Goal: Task Accomplishment & Management: Manage account settings

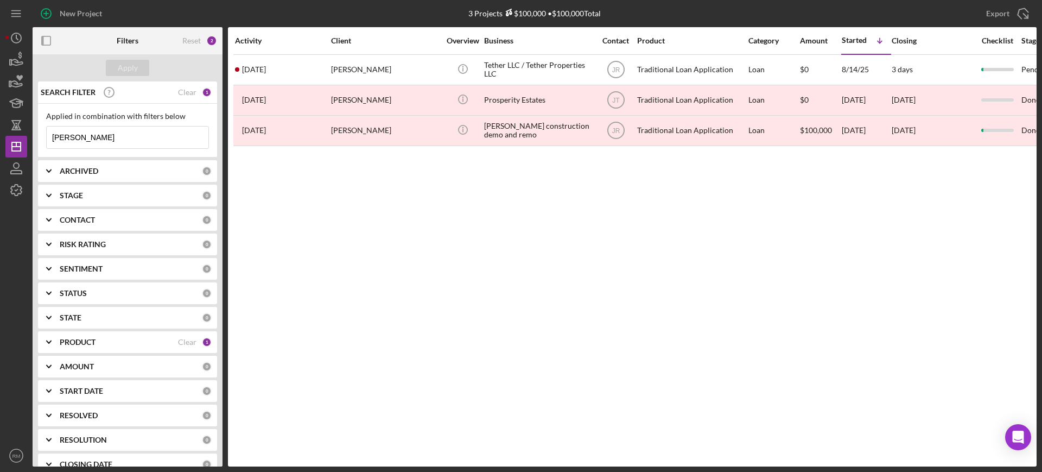
click at [123, 131] on input "[PERSON_NAME]" at bounding box center [128, 137] width 162 height 22
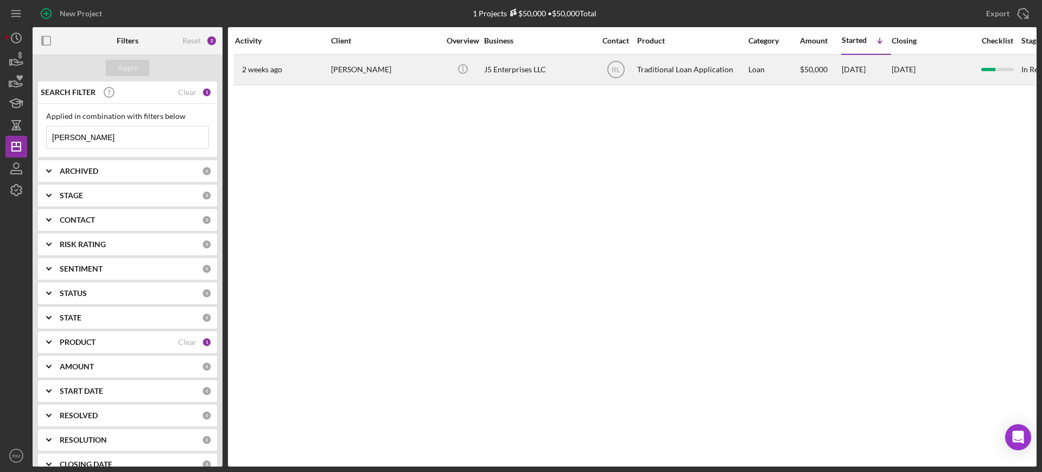
type input "[PERSON_NAME]"
click at [413, 62] on div "[PERSON_NAME]" at bounding box center [385, 69] width 109 height 29
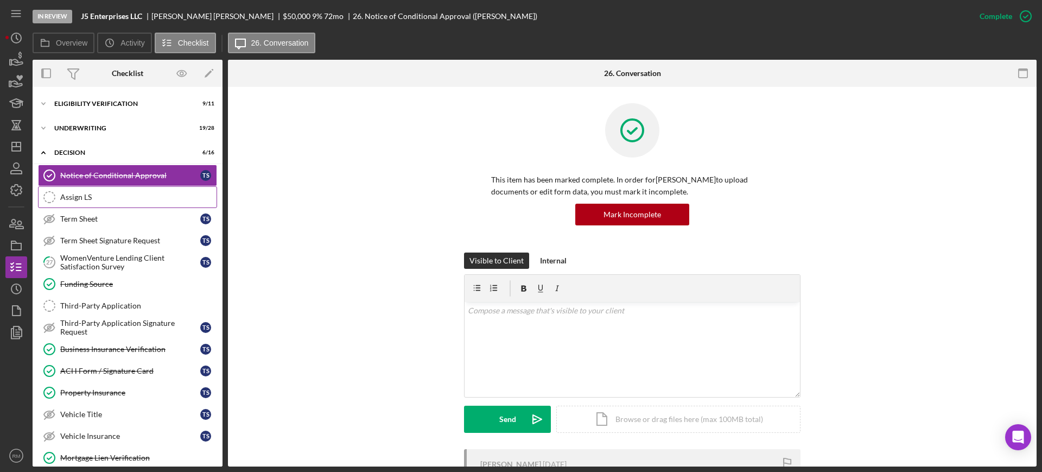
scroll to position [48, 0]
click at [117, 237] on div "Term Sheet Signature Request" at bounding box center [130, 240] width 140 height 9
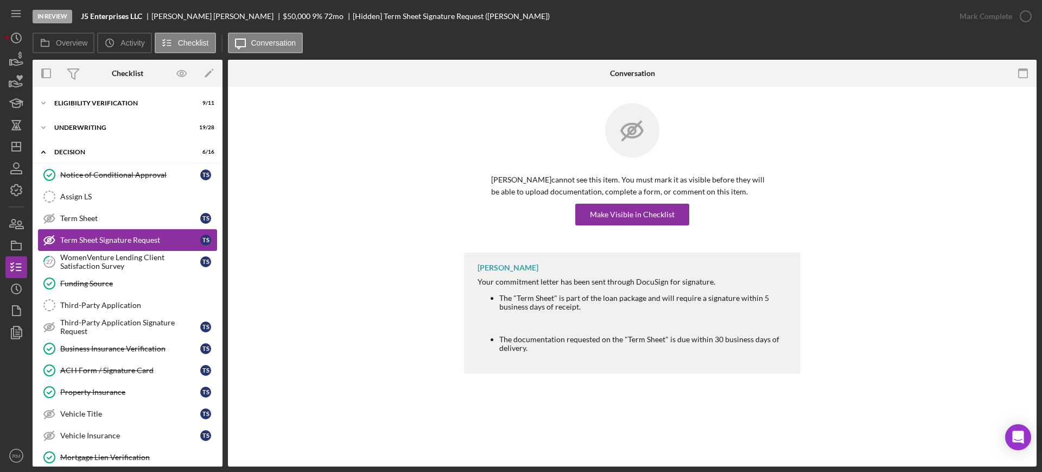
scroll to position [65, 0]
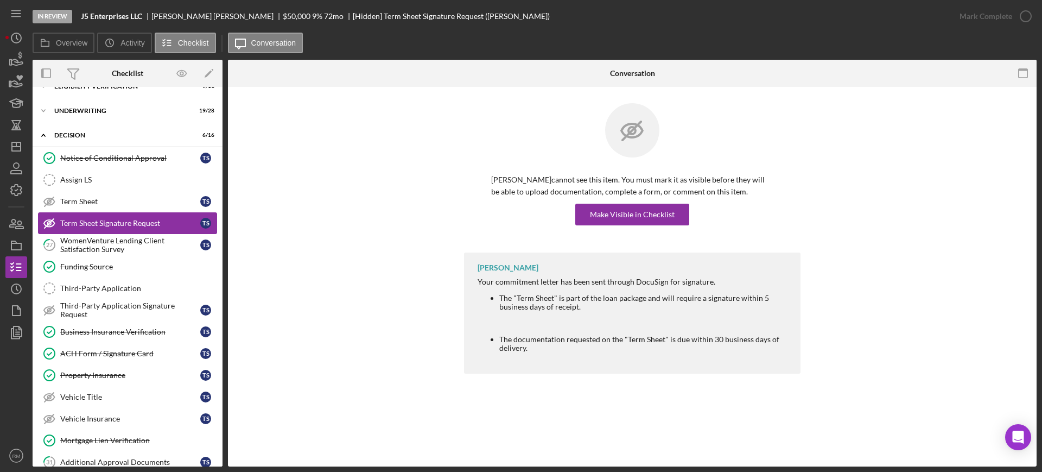
click at [117, 237] on div "WomenVenture Lending Client Satisfaction Survey" at bounding box center [130, 244] width 140 height 17
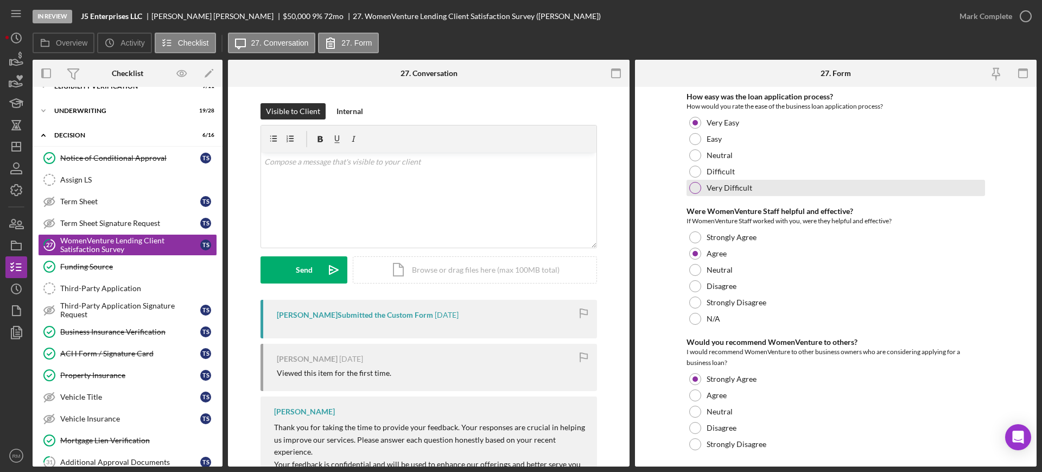
scroll to position [26, 0]
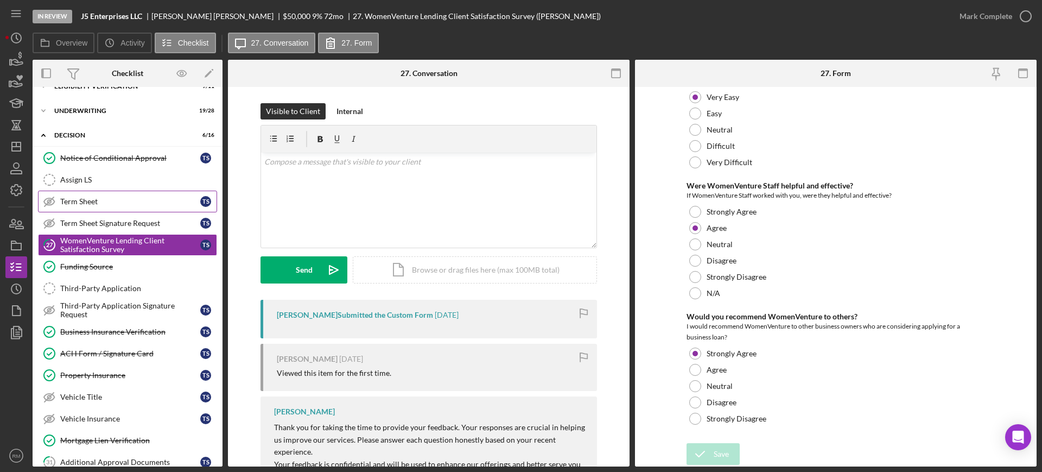
click at [89, 206] on link "Term Sheet Term Sheet T S" at bounding box center [127, 202] width 179 height 22
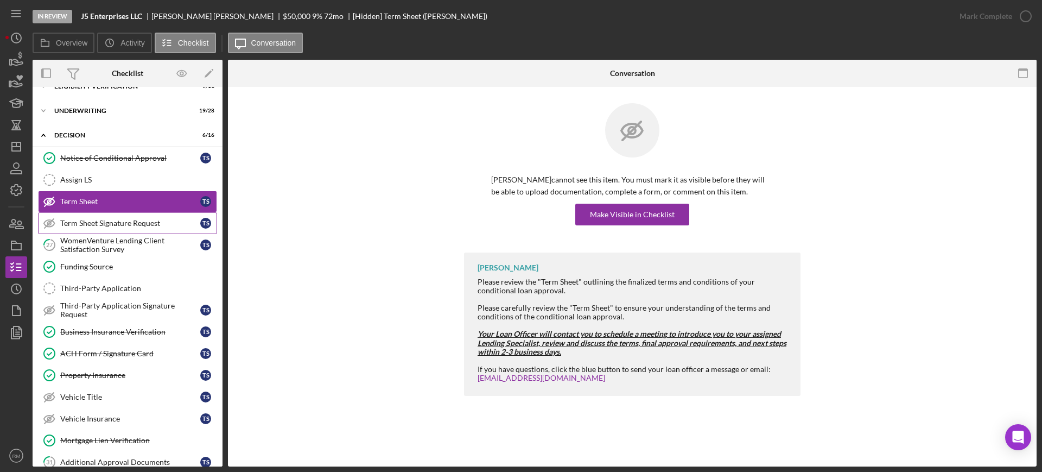
click at [98, 219] on div "Term Sheet Signature Request" at bounding box center [130, 223] width 140 height 9
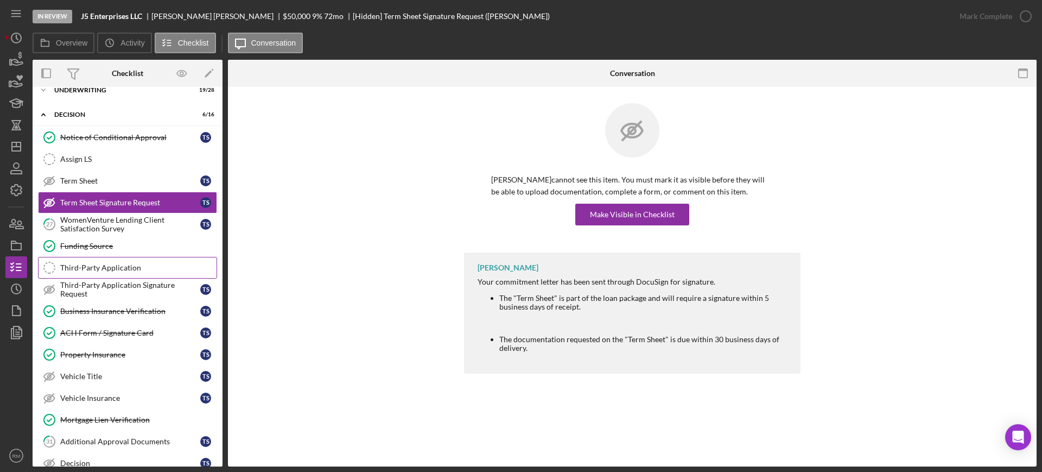
scroll to position [84, 0]
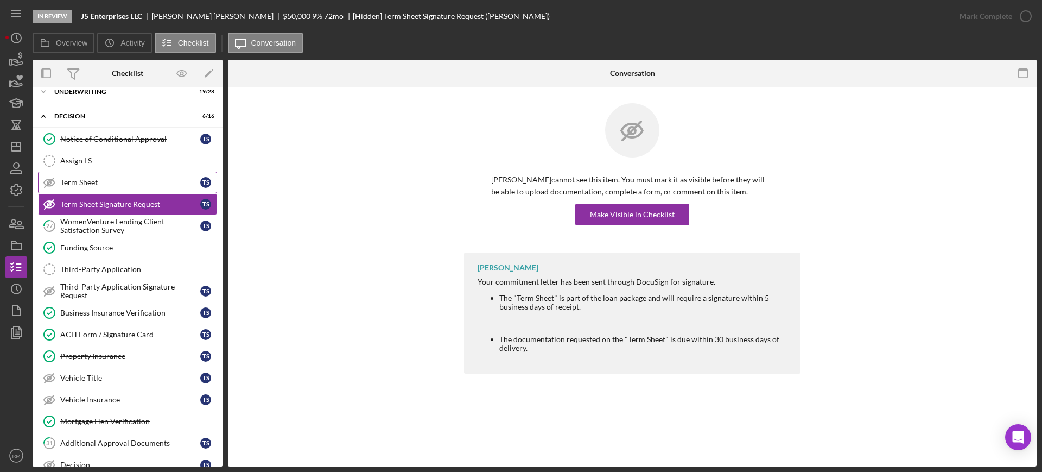
click at [92, 174] on link "Term Sheet Term Sheet T S" at bounding box center [127, 183] width 179 height 22
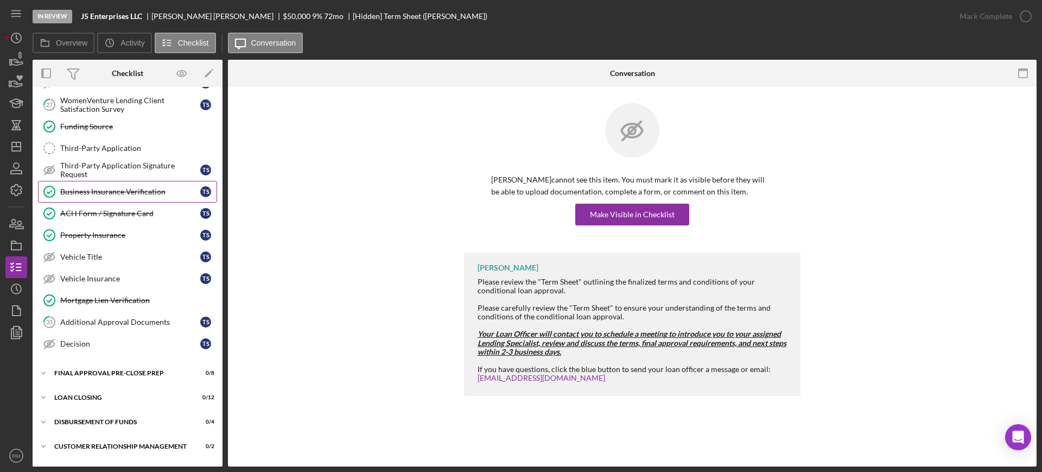
scroll to position [218, 0]
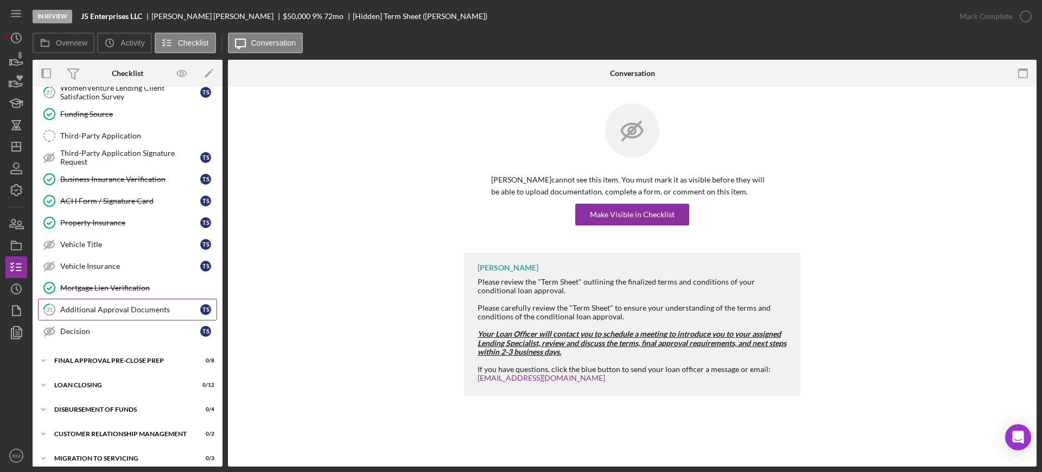
click at [111, 304] on link "31 Additional Approval Documents T S" at bounding box center [127, 310] width 179 height 22
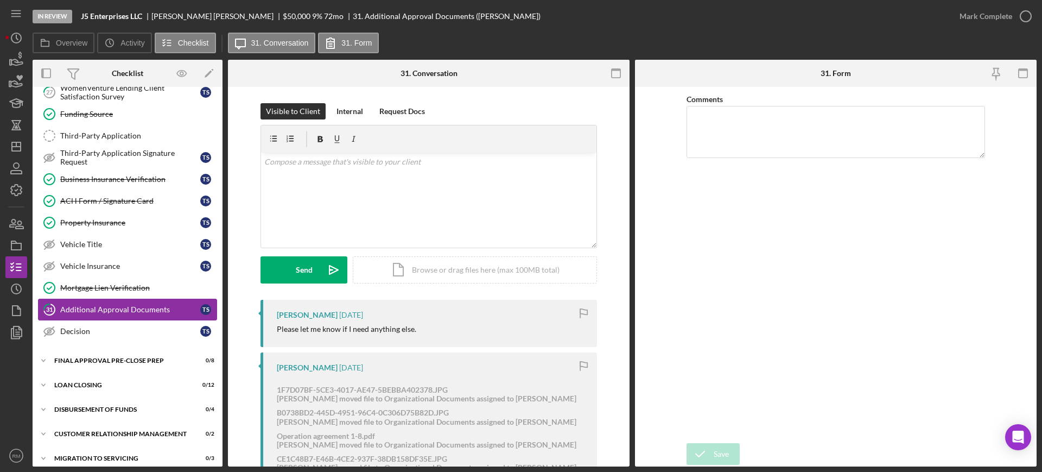
scroll to position [226, 0]
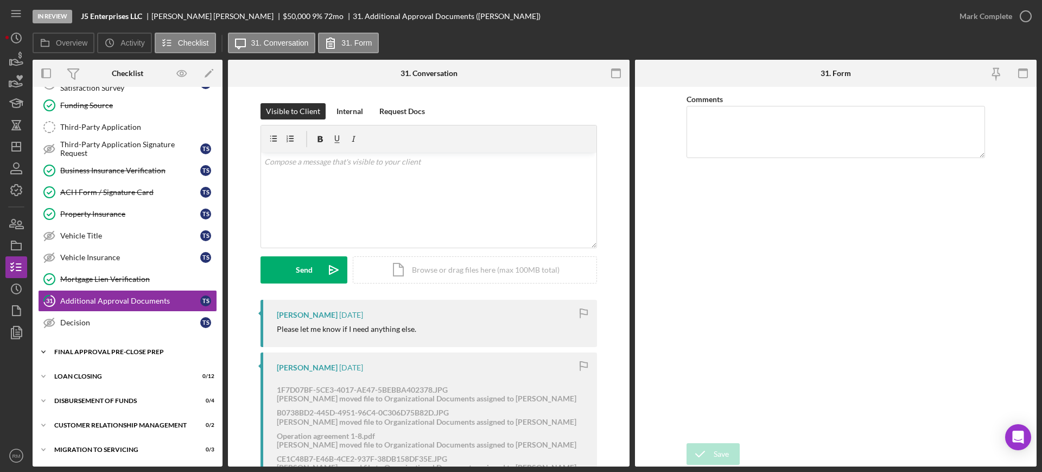
click at [103, 352] on div "Final Approval Pre-Close Prep" at bounding box center [131, 351] width 155 height 7
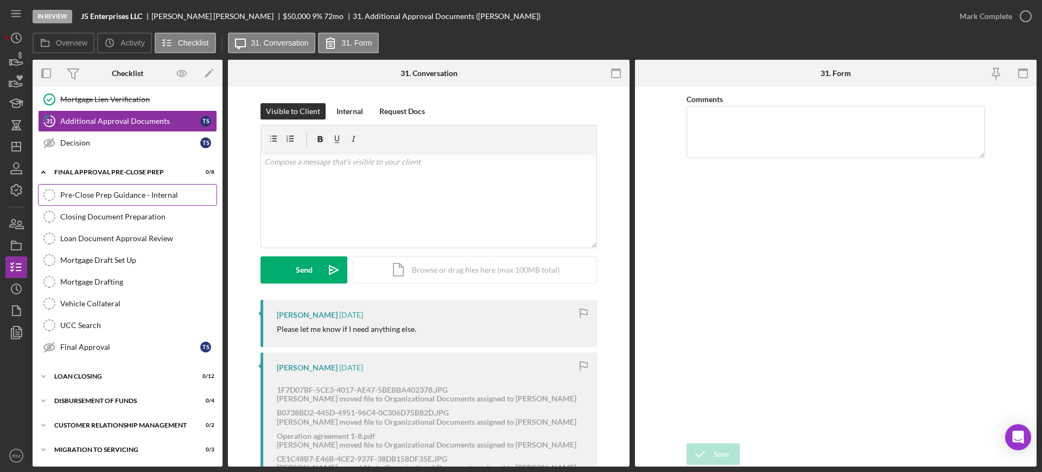
click at [138, 194] on div "Pre-Close Prep Guidance - Internal" at bounding box center [138, 195] width 156 height 9
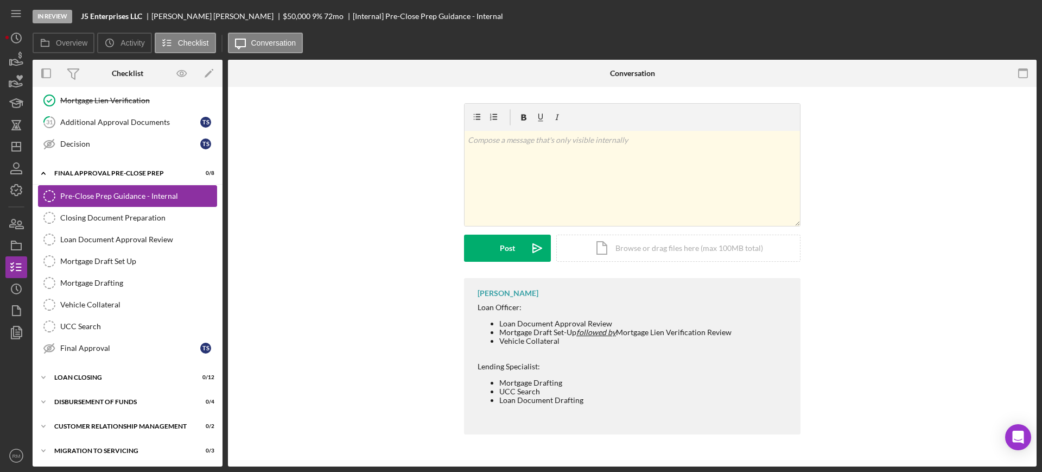
scroll to position [406, 0]
click at [974, 21] on div "Mark Complete" at bounding box center [986, 16] width 53 height 22
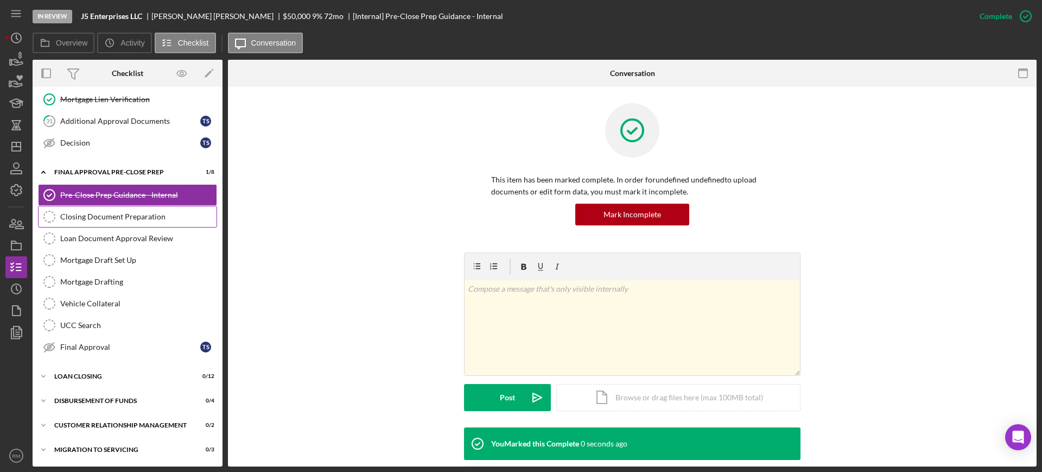
click at [130, 221] on link "Closing Document Preparation Closing Document Preparation" at bounding box center [127, 217] width 179 height 22
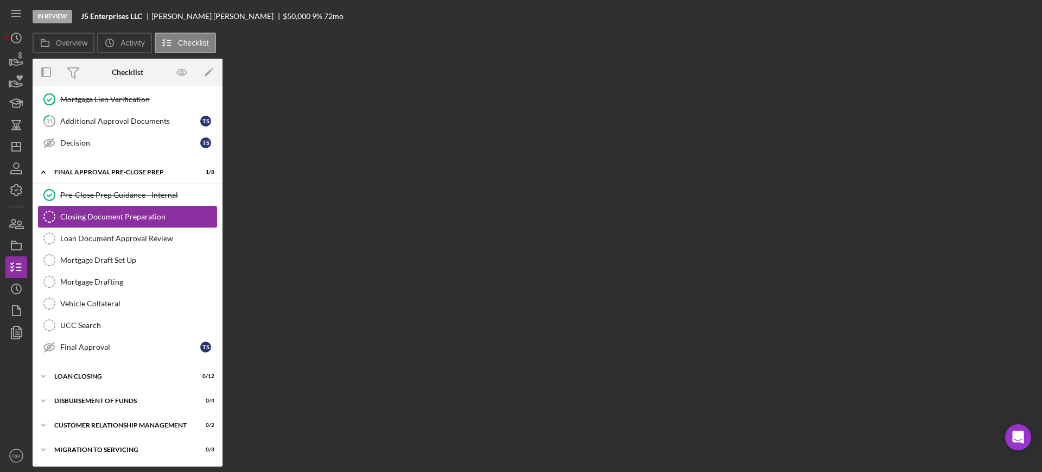
scroll to position [406, 0]
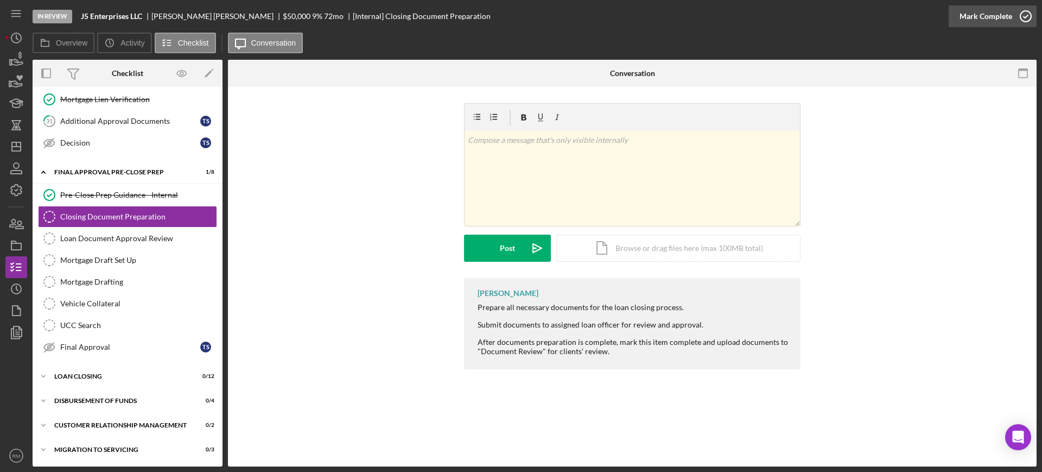
click at [1007, 13] on div "Mark Complete" at bounding box center [986, 16] width 53 height 22
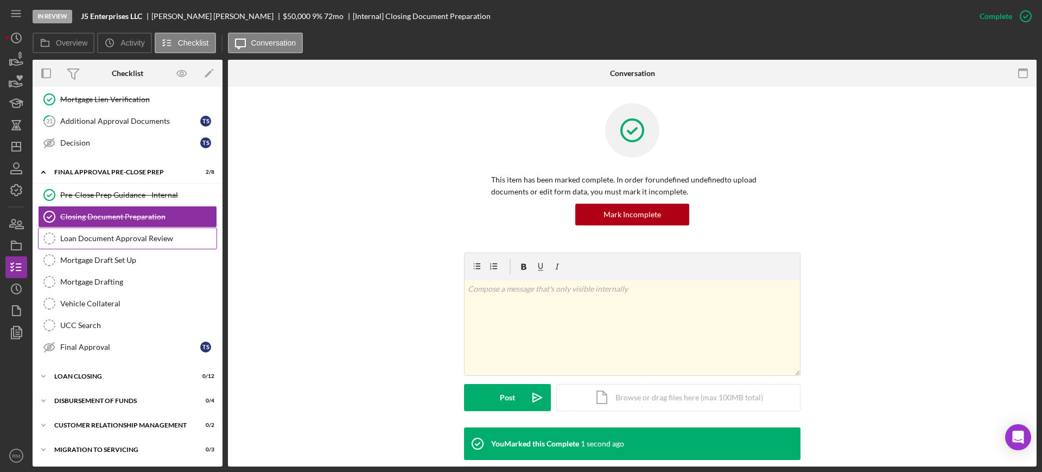
click at [144, 243] on link "Loan Document Approval Review Loan Document Approval Review" at bounding box center [127, 238] width 179 height 22
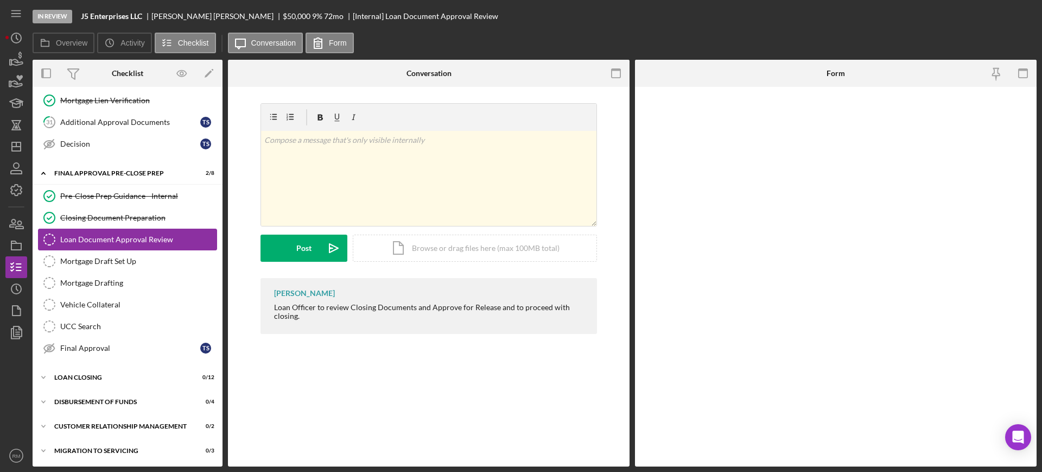
scroll to position [406, 0]
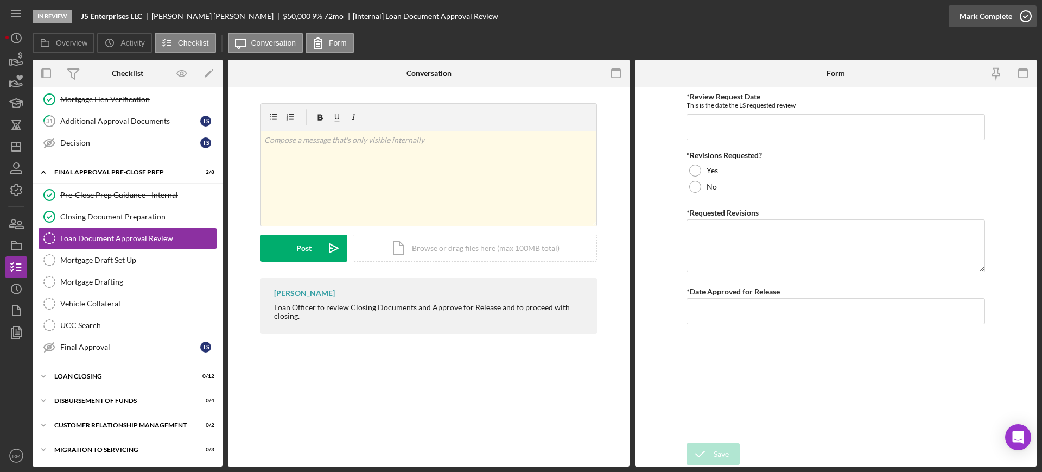
click at [981, 23] on div "Mark Complete" at bounding box center [986, 16] width 53 height 22
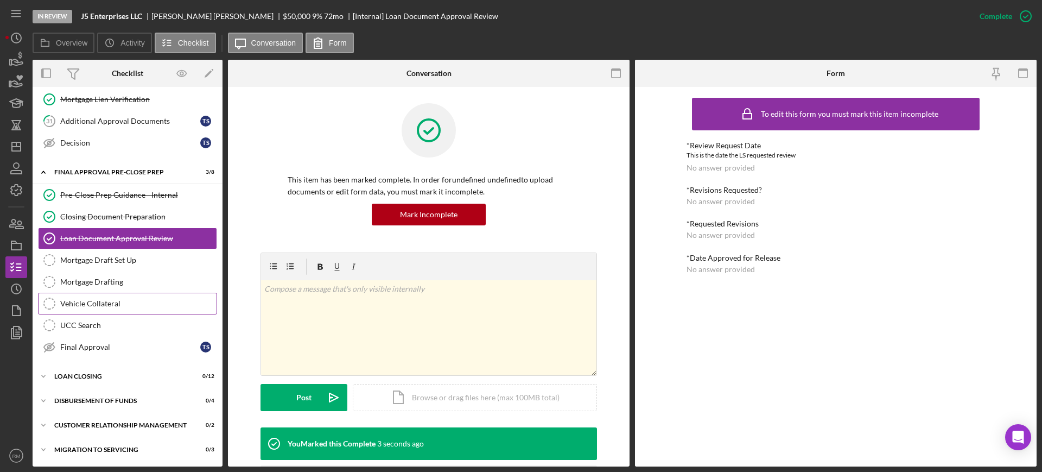
click at [125, 310] on link "Vehicle Collateral Vehicle Collateral" at bounding box center [127, 304] width 179 height 22
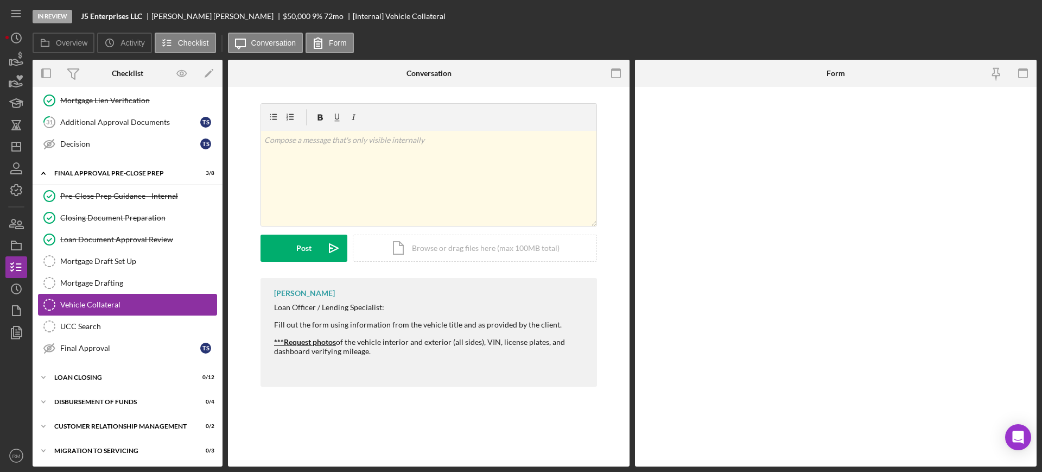
scroll to position [406, 0]
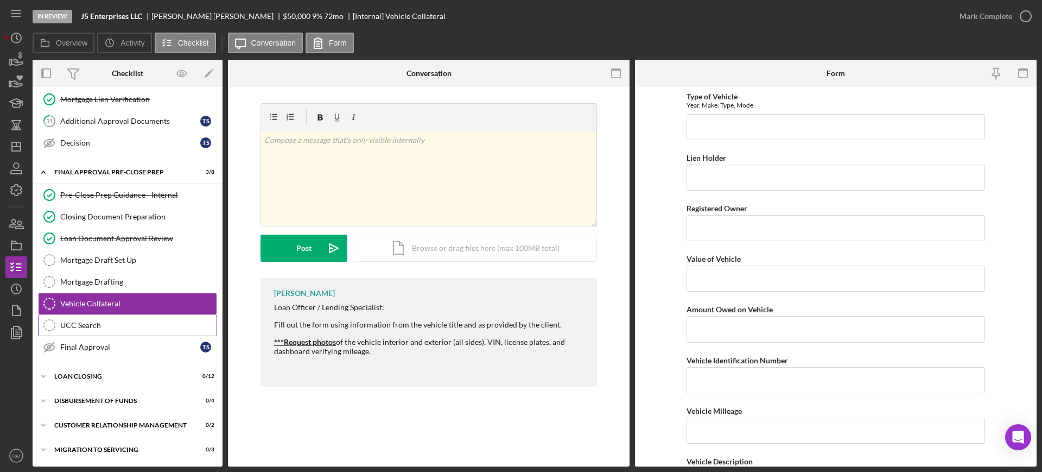
click at [112, 317] on link "UCC Search UCC Search" at bounding box center [127, 325] width 179 height 22
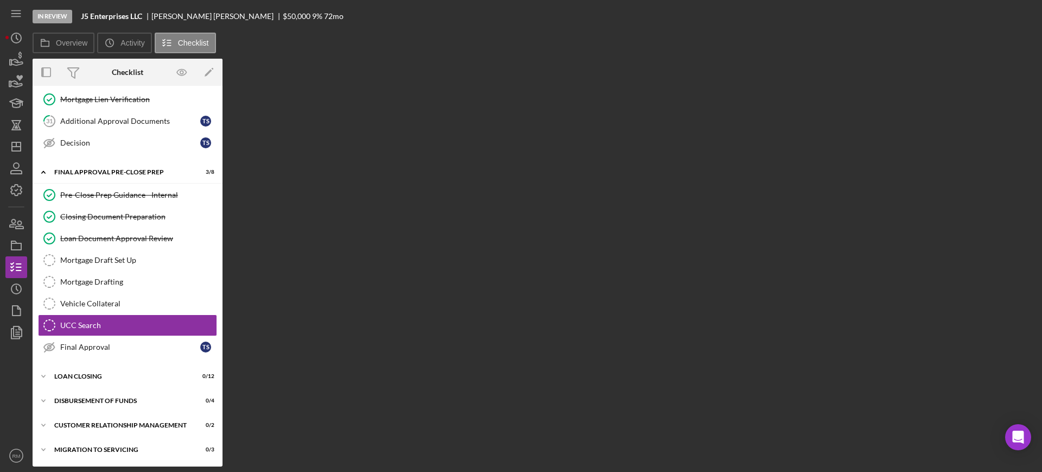
scroll to position [406, 0]
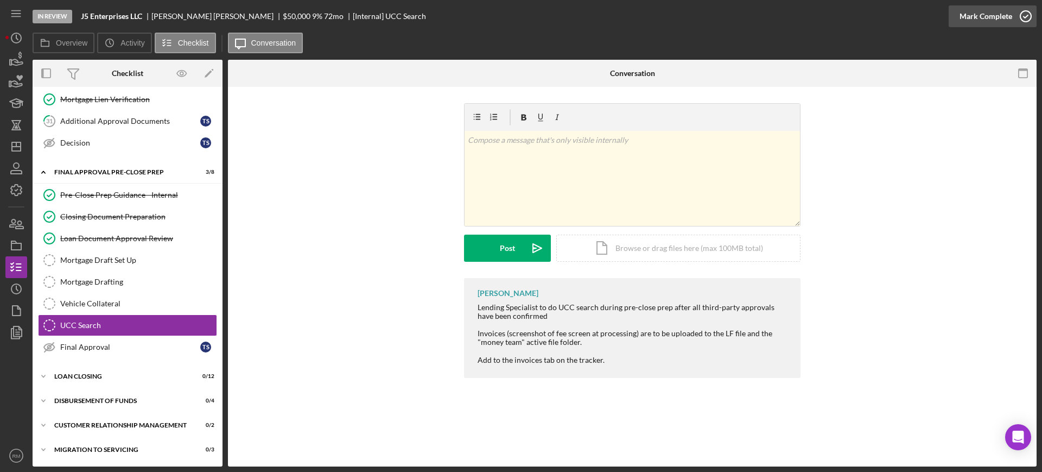
click at [978, 23] on div "Mark Complete" at bounding box center [986, 16] width 53 height 22
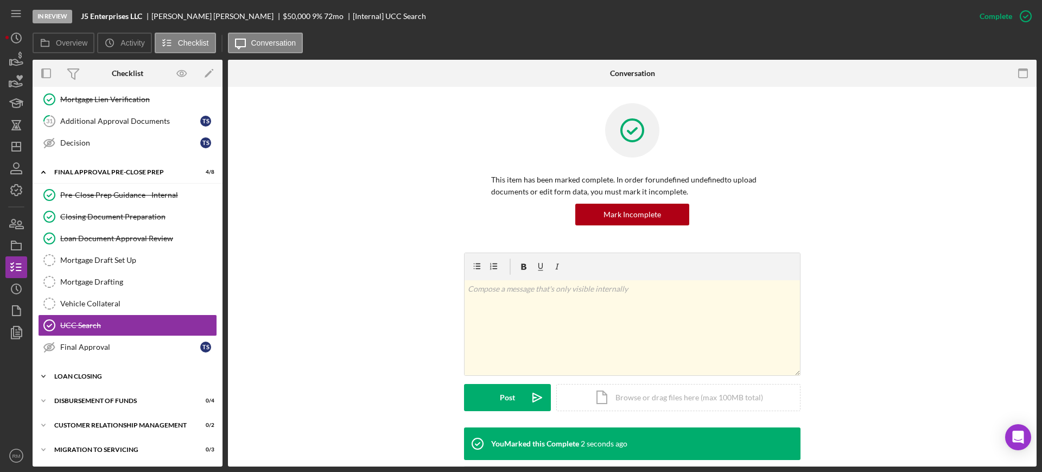
click at [104, 379] on div "Icon/Expander Loan Closing 0 / 12" at bounding box center [128, 376] width 190 height 22
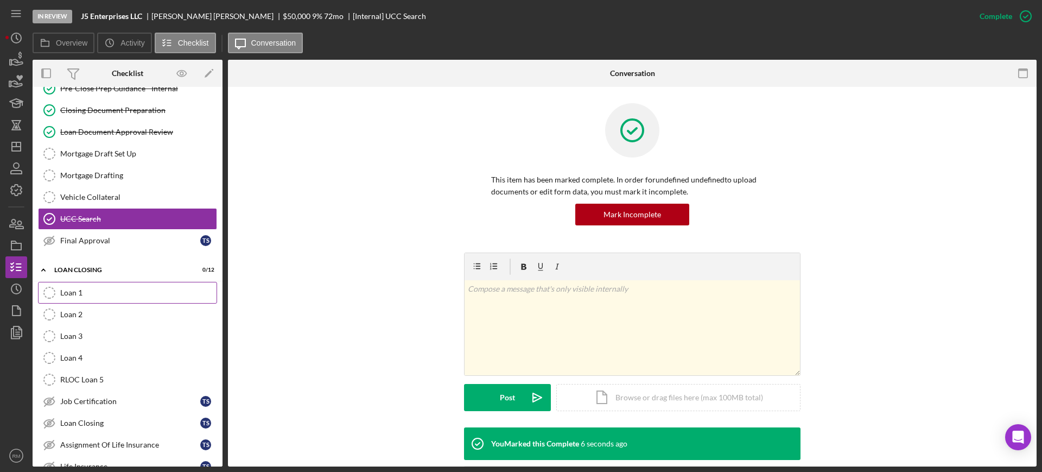
click at [96, 293] on div "Loan 1" at bounding box center [138, 292] width 156 height 9
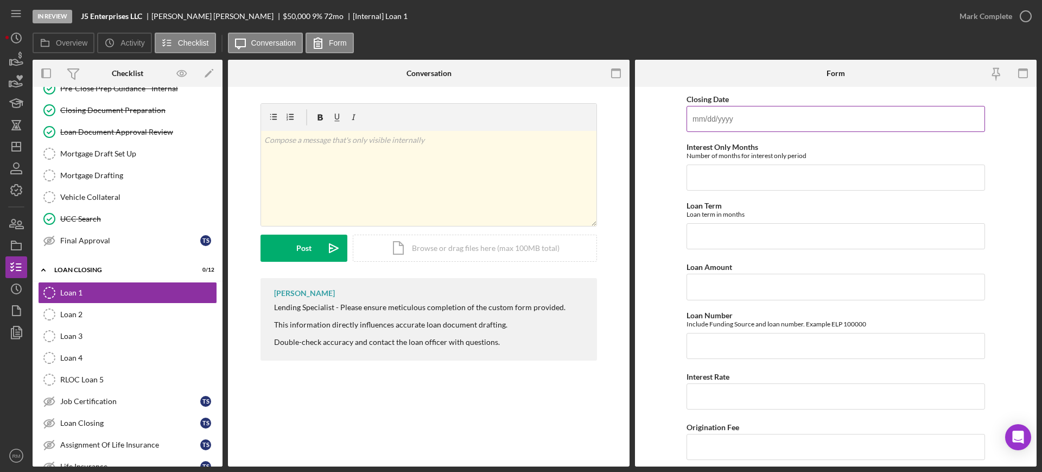
click at [719, 125] on input "Closing Date" at bounding box center [836, 119] width 299 height 26
type input "[DATE]"
type input "0"
type input "60"
type input "$10,000"
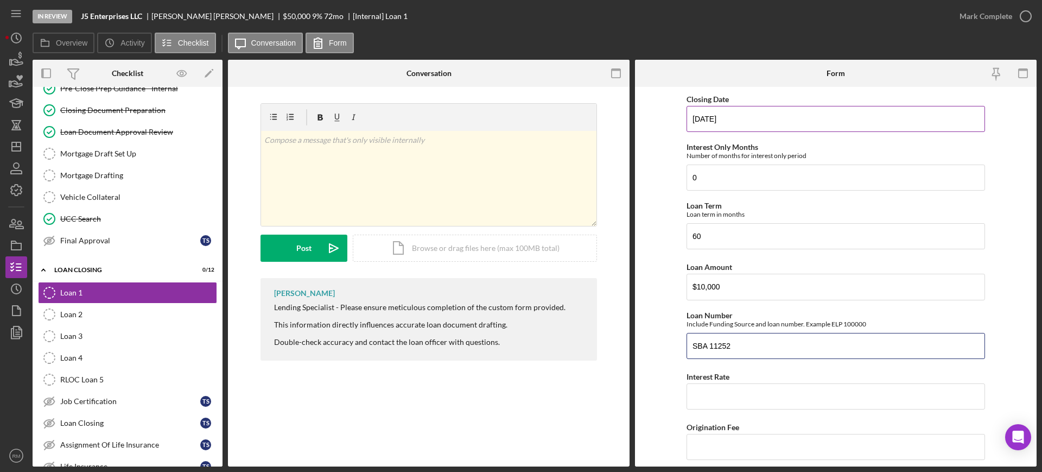
type input "SBA 11252"
type input "8.00000%"
type input "225"
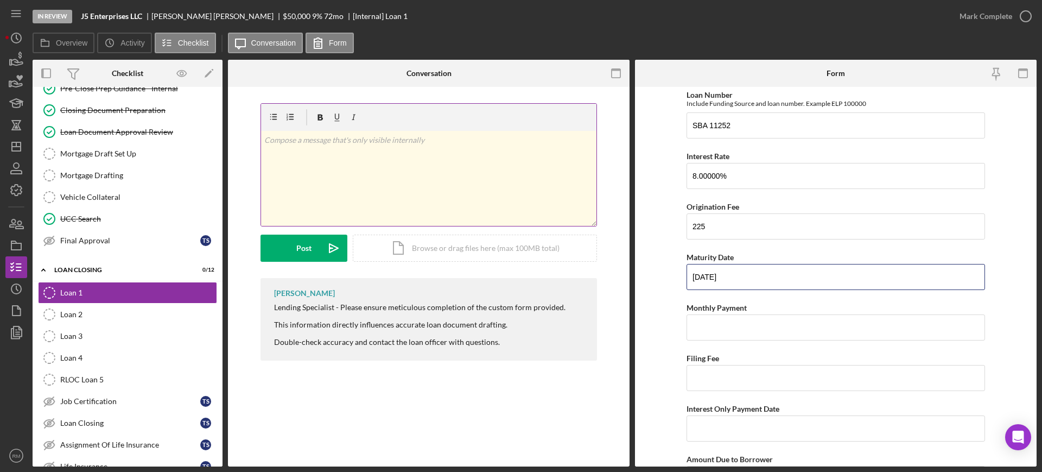
type input "[DATE]"
type input "$203.43"
type input "$534.50"
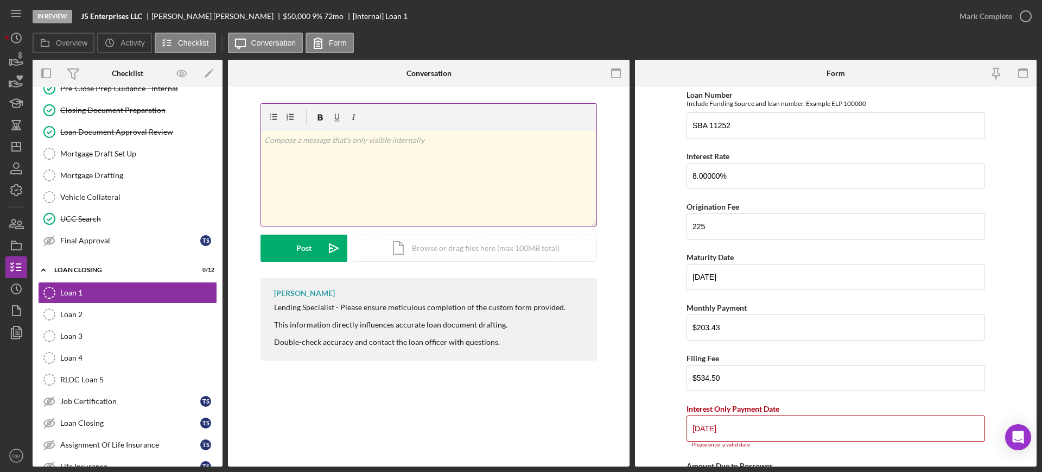
type input "[DATE]"
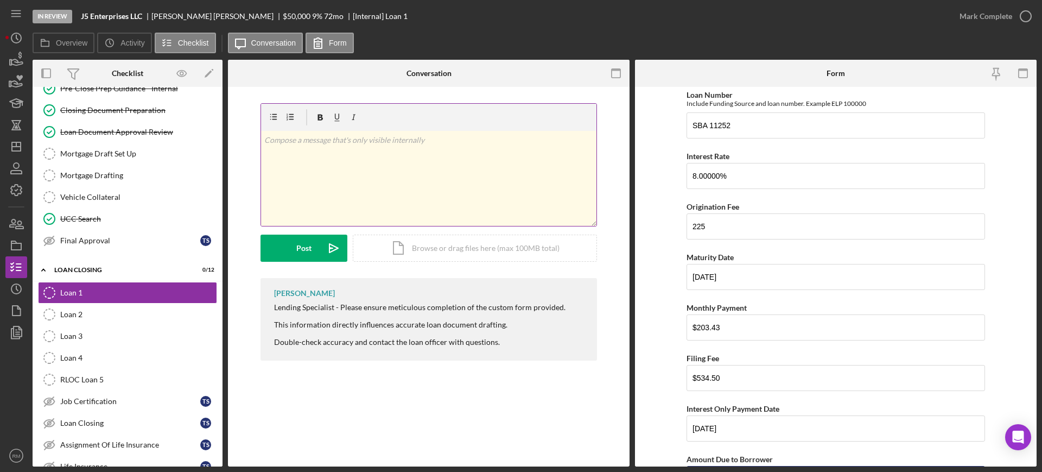
scroll to position [246, 0]
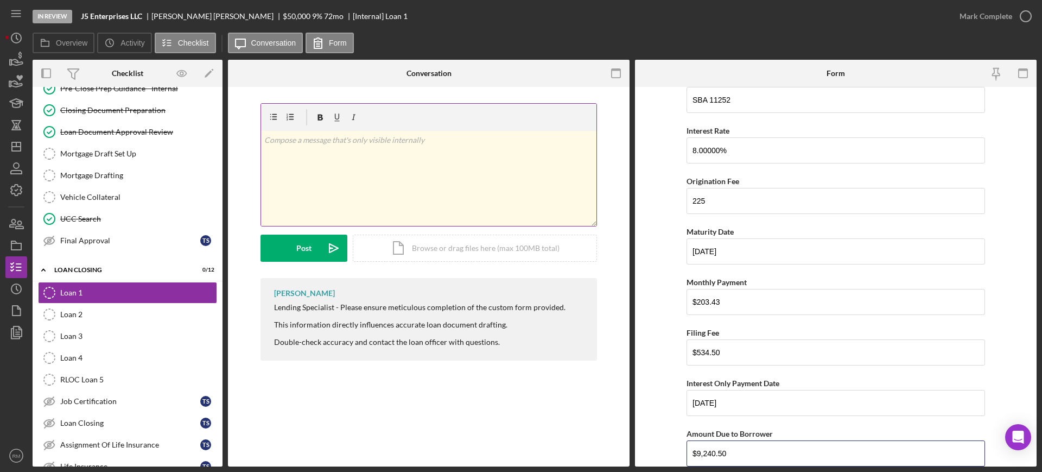
type input "$9,240.50"
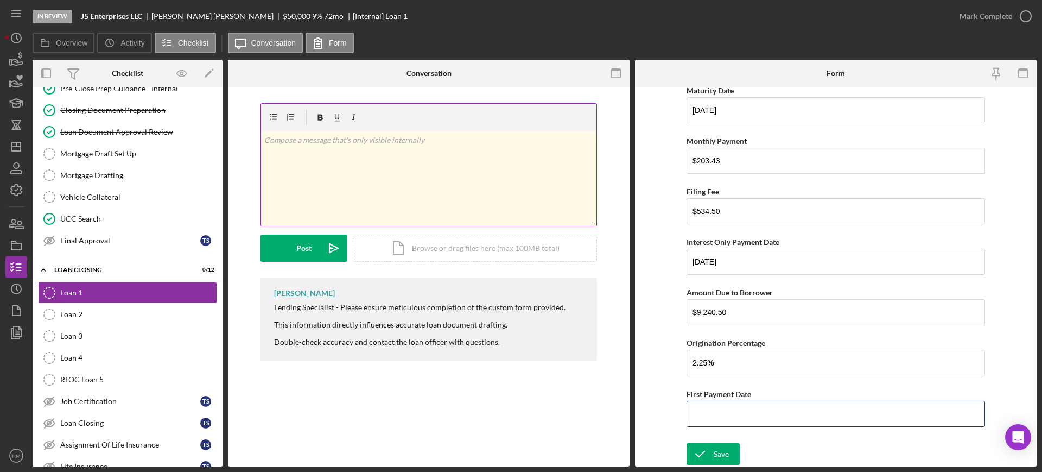
type input "2.25000%"
type input "[DATE]"
click at [725, 446] on div "Save" at bounding box center [721, 454] width 15 height 22
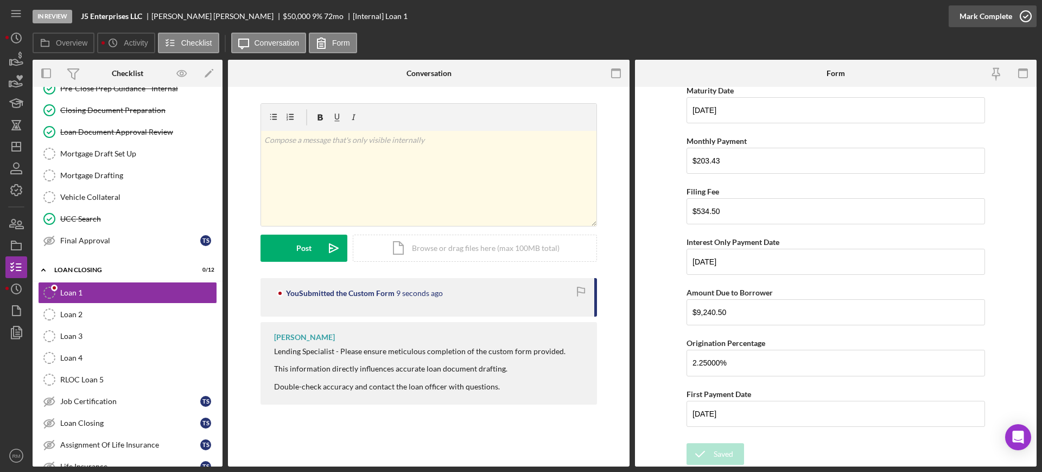
click at [1030, 13] on icon "button" at bounding box center [1025, 16] width 27 height 27
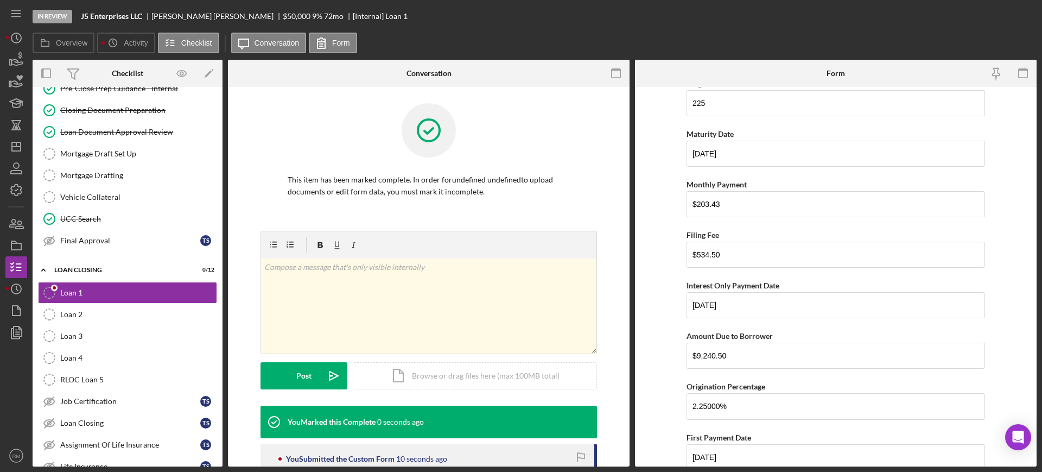
scroll to position [430, 0]
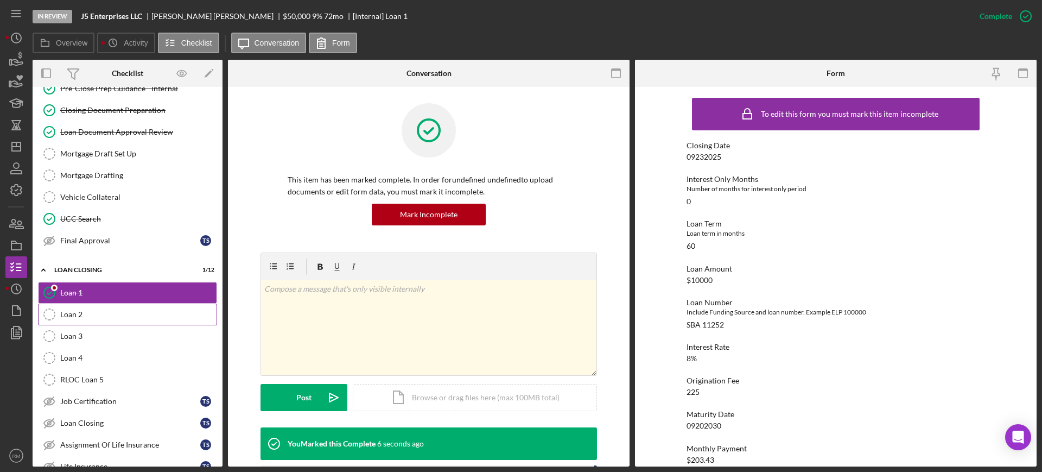
click at [100, 307] on link "Loan 2 Loan 2" at bounding box center [127, 314] width 179 height 22
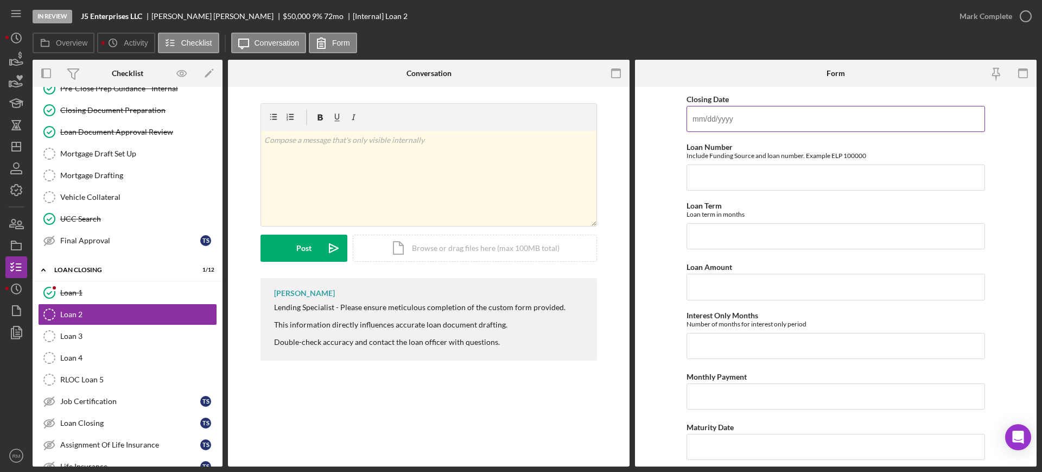
click at [706, 124] on input "Closing Date" at bounding box center [836, 119] width 299 height 26
type input "[DATE]"
type input "DOF 11253"
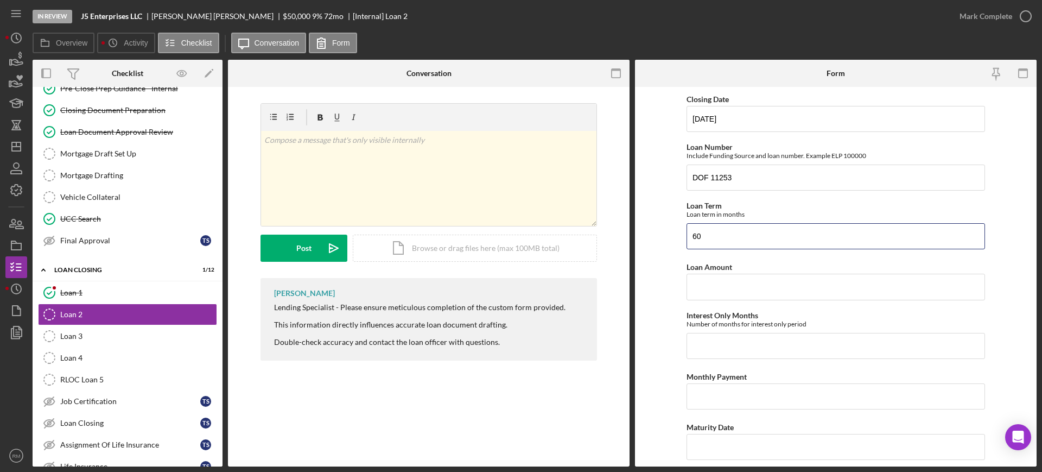
type input "60"
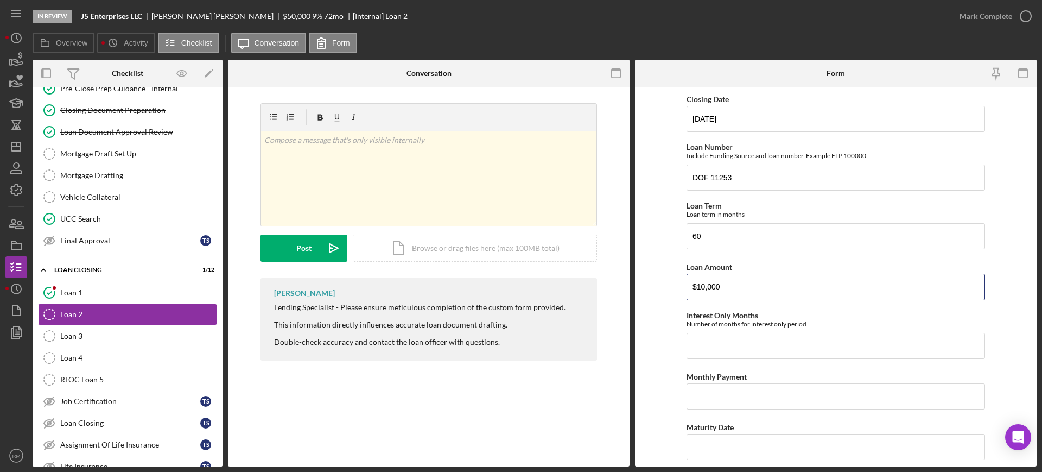
type input "$10,000"
type input "0"
type input "$203.43"
type input "[DATE]"
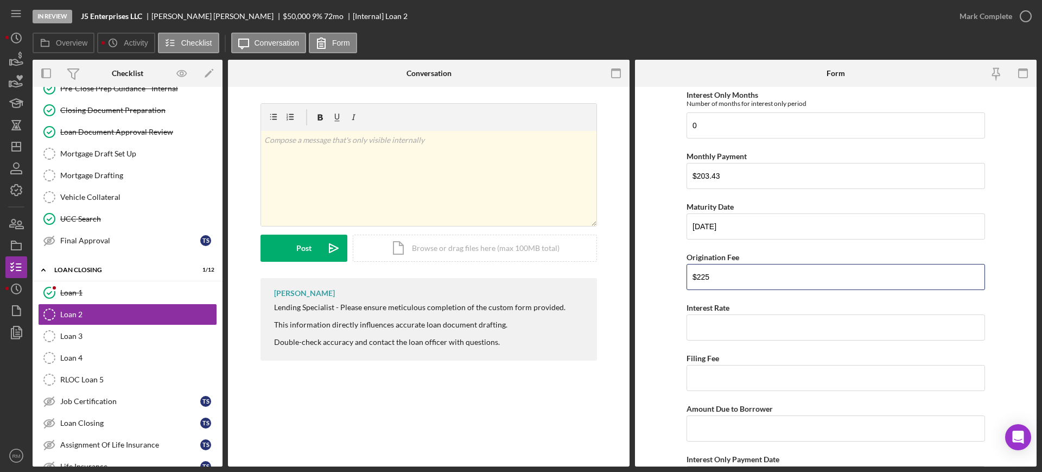
type input "$225"
type input "8.00000%"
type input "$0"
type input "$9,775"
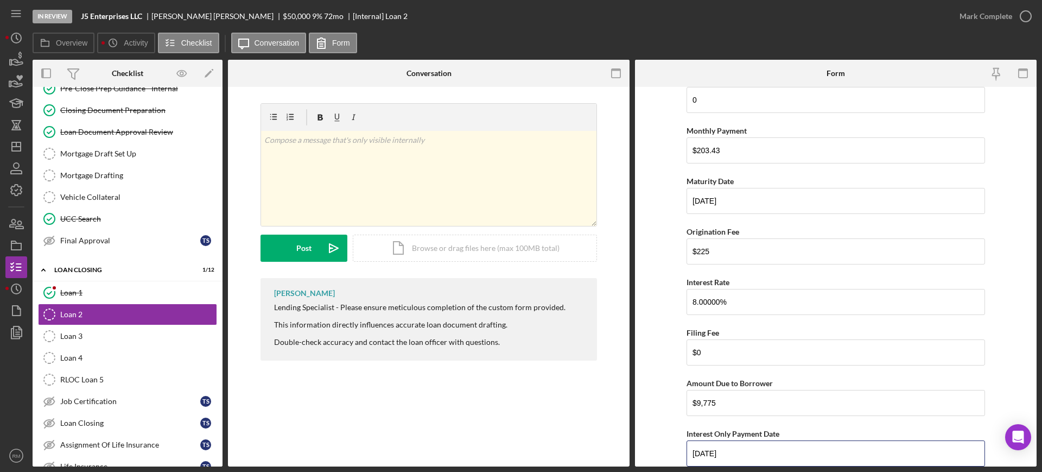
type input "[DATE]"
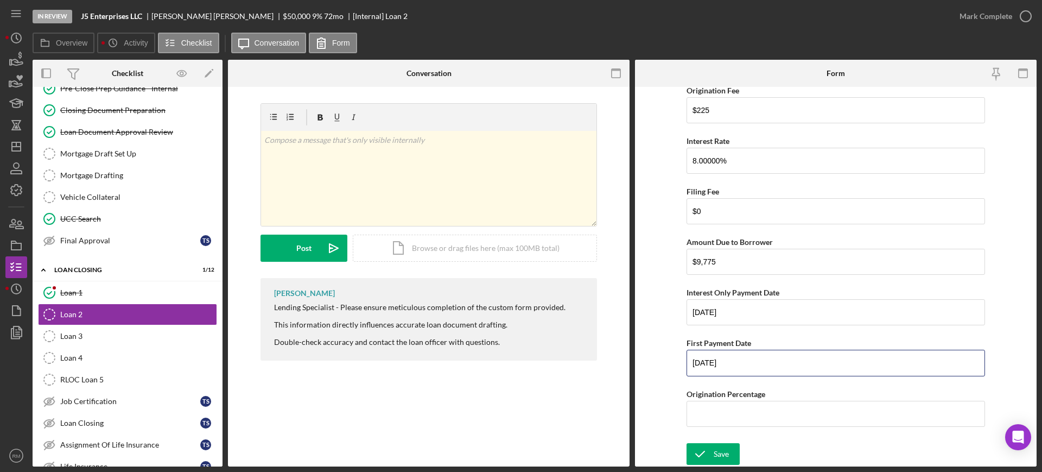
type input "[DATE]"
type input "2.25000%"
click at [709, 453] on icon "submit" at bounding box center [700, 453] width 27 height 27
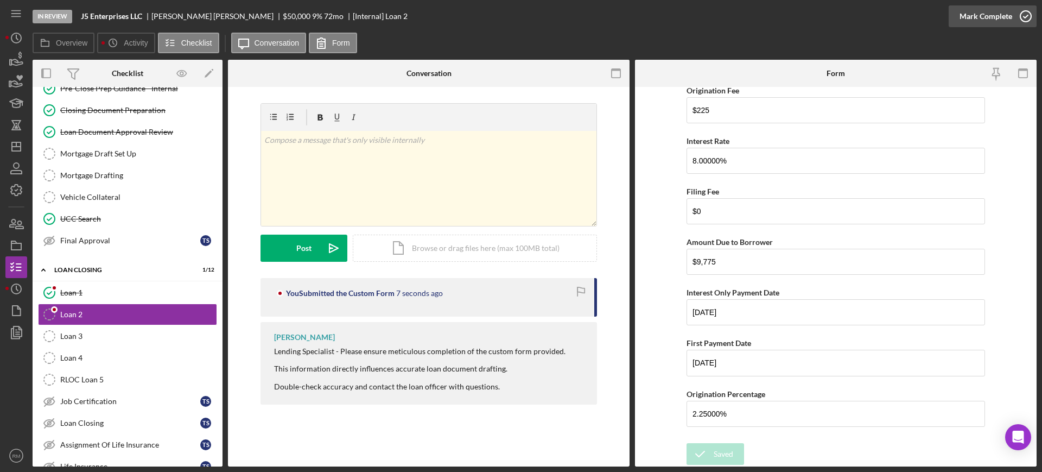
click at [995, 9] on div "Mark Complete" at bounding box center [986, 16] width 53 height 22
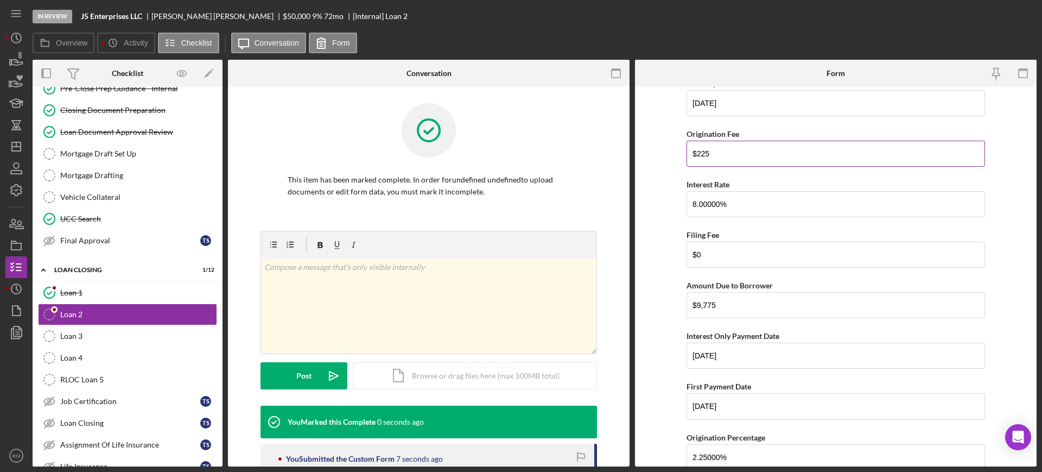
scroll to position [430, 0]
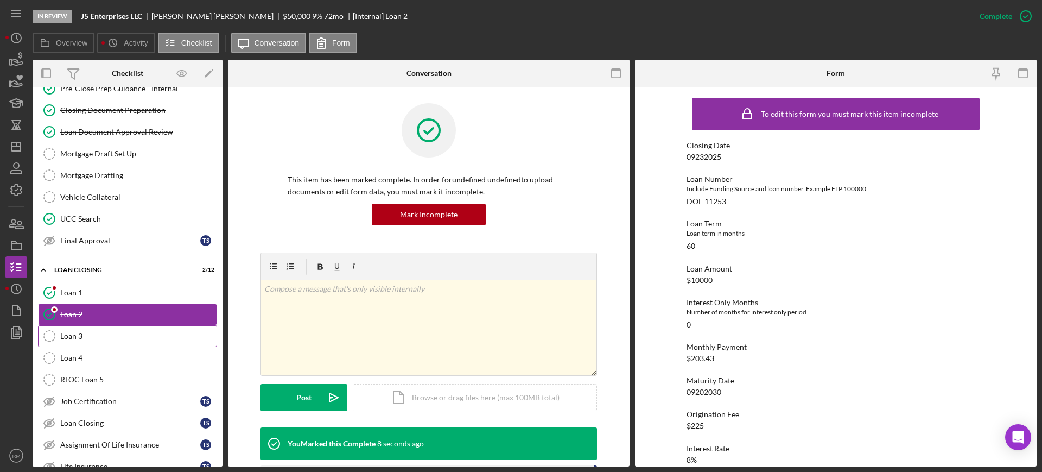
click at [159, 332] on div "Loan 3" at bounding box center [138, 336] width 156 height 9
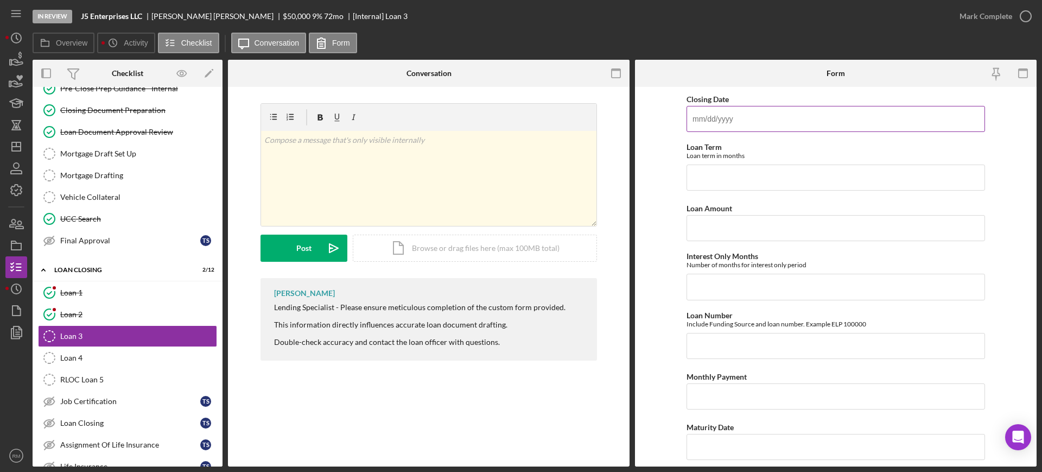
click at [737, 119] on input "Closing Date" at bounding box center [836, 119] width 299 height 26
type input "[DATE]"
type input "60"
type input "$30,000"
type input "0"
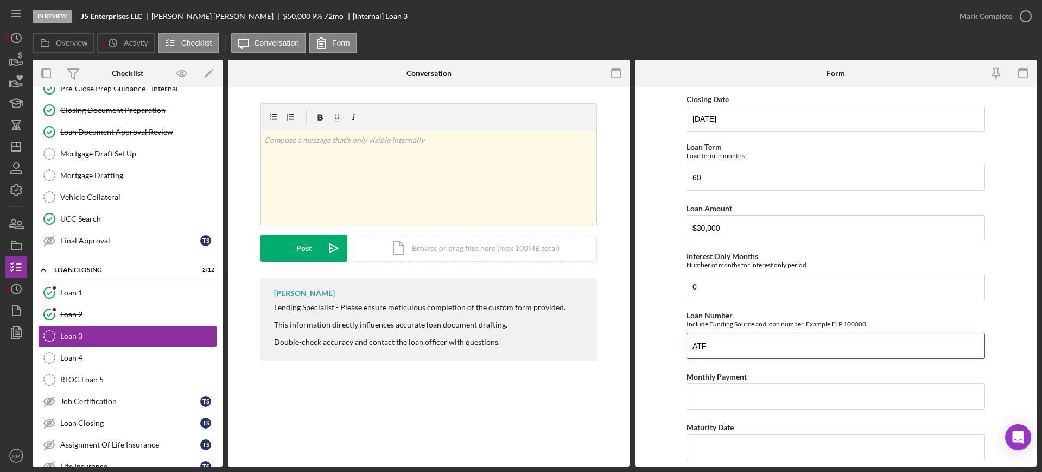
click at [720, 347] on input "ATF" at bounding box center [836, 346] width 299 height 26
type input "ATF 11254"
type input "$610.28"
type input "[DATE]"
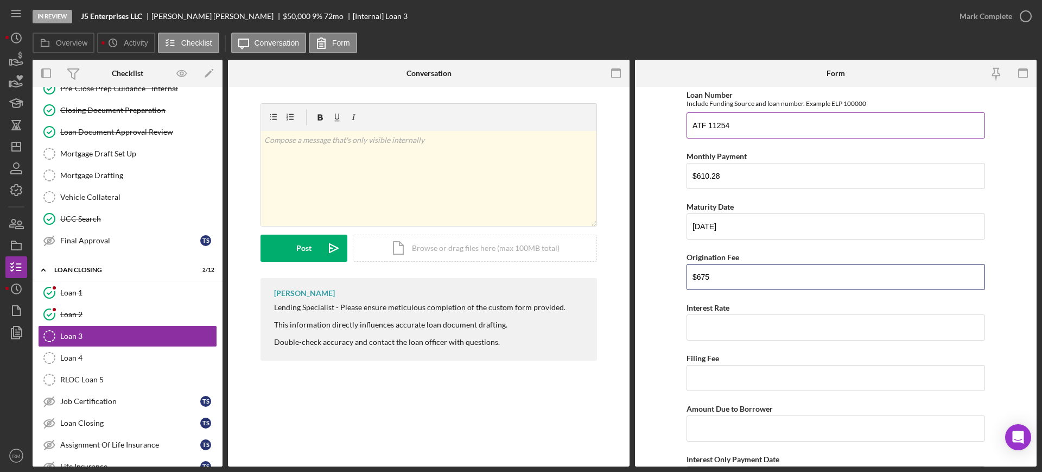
type input "$675"
type input "8.00000%"
type input "$0"
type input "$29,325"
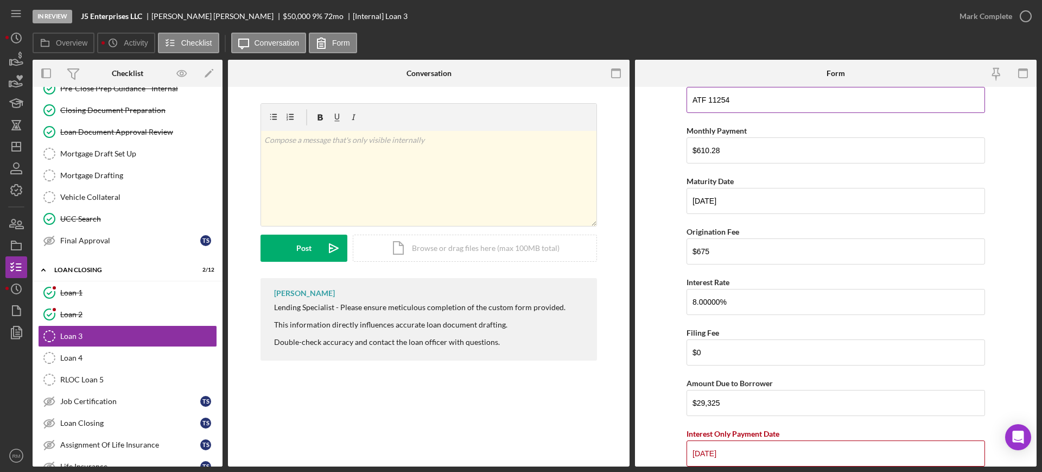
type input "[DATE]"
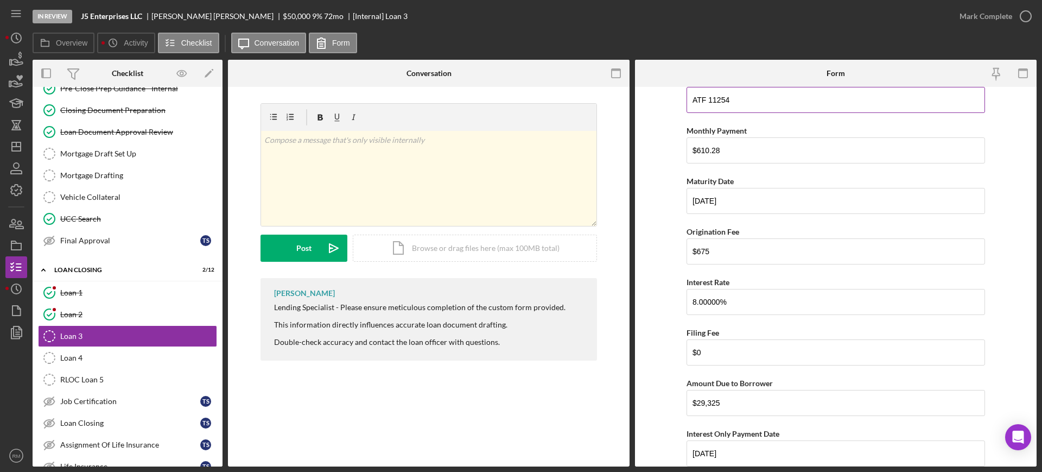
scroll to position [387, 0]
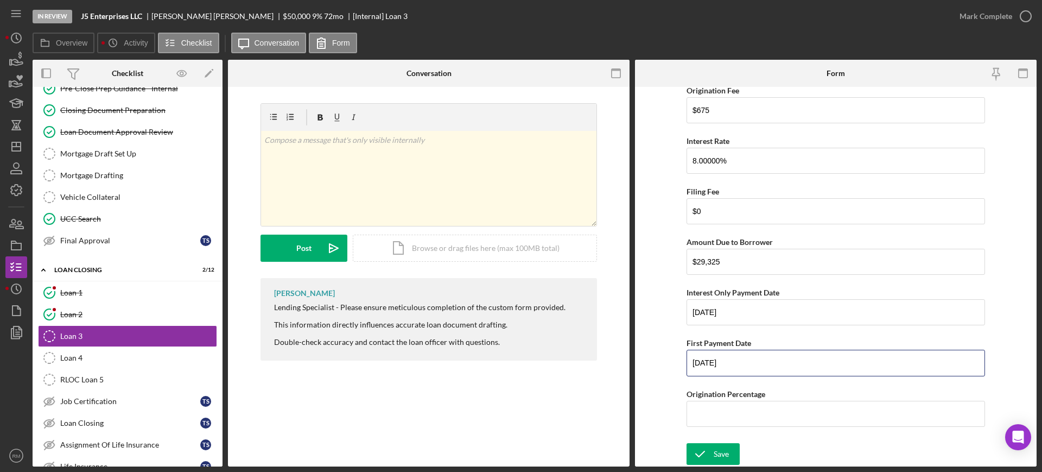
type input "[DATE]"
type input "2.25000%"
click at [702, 457] on icon "submit" at bounding box center [700, 453] width 27 height 27
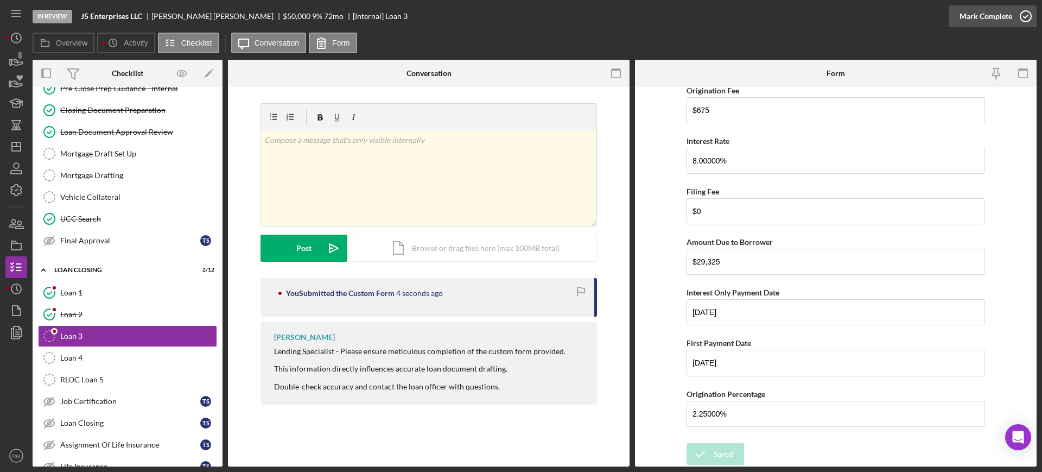
click at [1007, 20] on div "Mark Complete" at bounding box center [986, 16] width 53 height 22
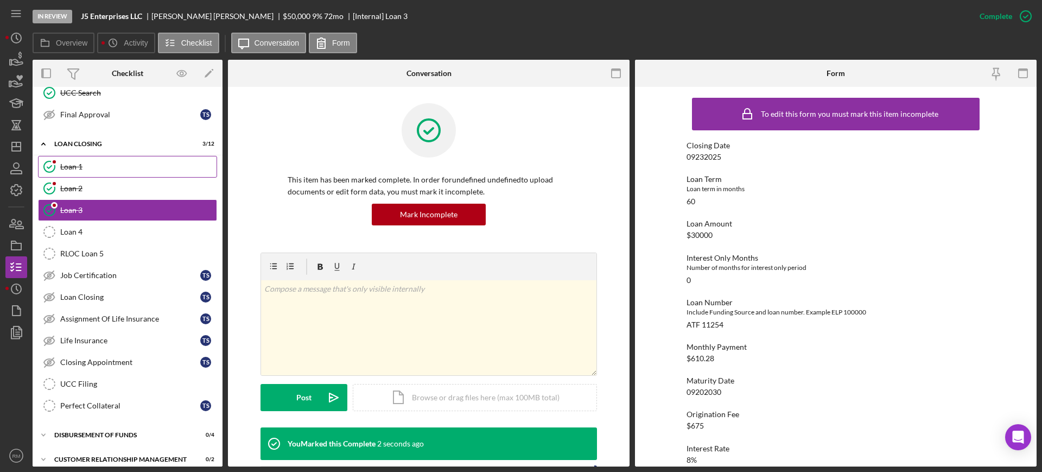
scroll to position [639, 0]
click at [110, 379] on div "UCC Filing" at bounding box center [138, 382] width 156 height 9
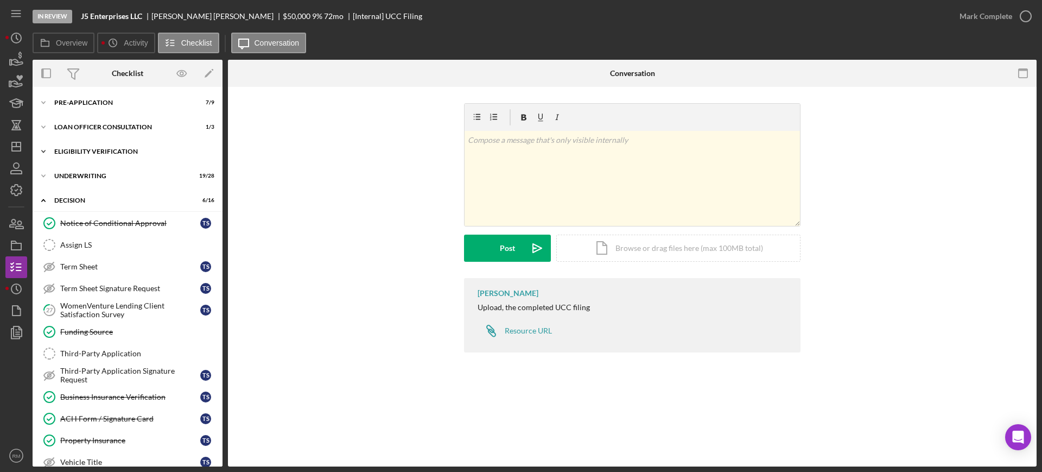
click at [124, 150] on div "Eligibility Verification" at bounding box center [131, 151] width 155 height 7
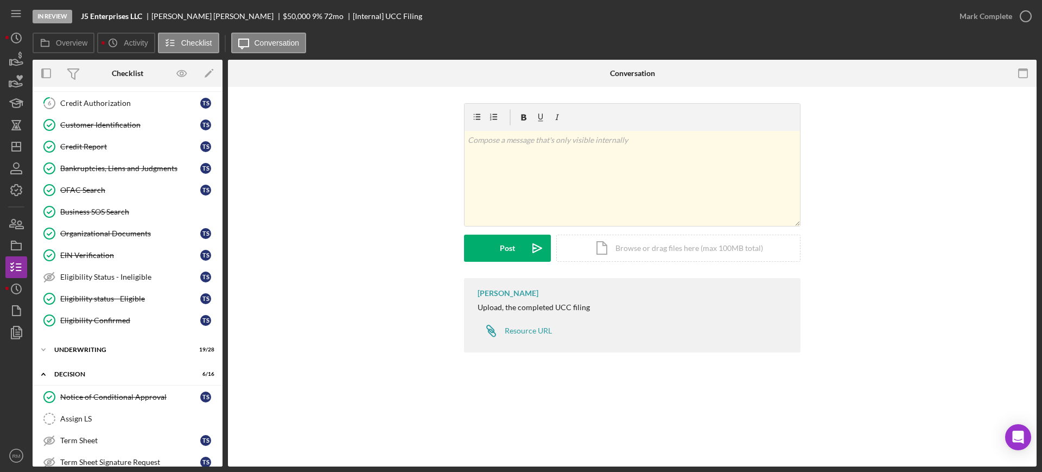
scroll to position [74, 0]
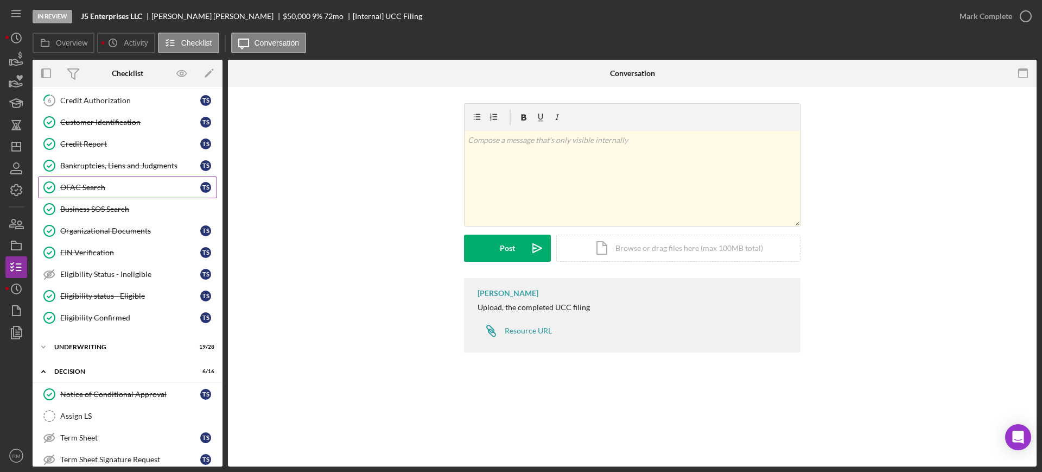
click at [104, 191] on div "OFAC Search" at bounding box center [130, 187] width 140 height 9
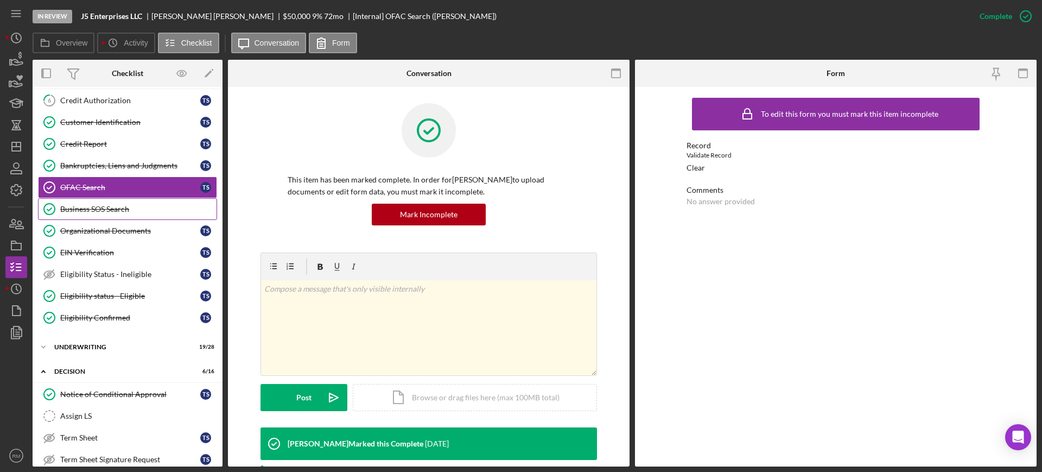
click at [100, 204] on link "Business SOS Search Business SOS Search" at bounding box center [127, 209] width 179 height 22
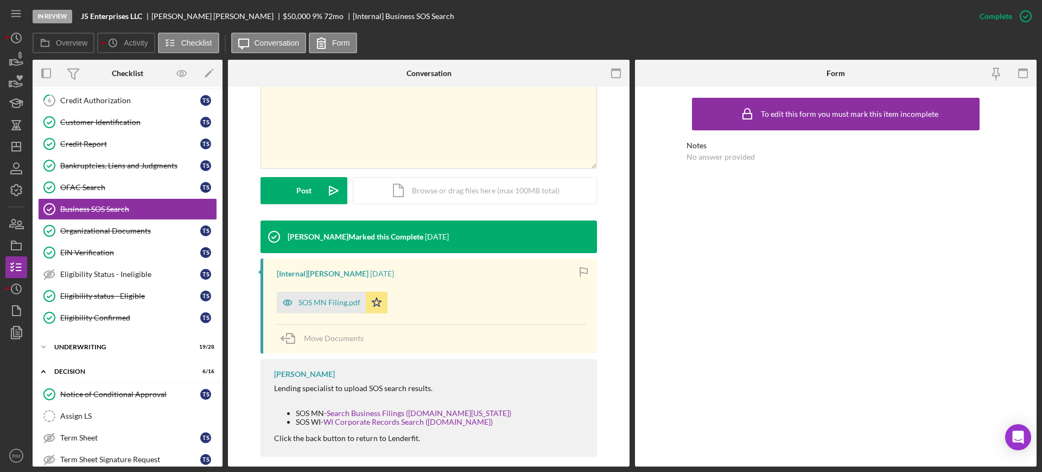
scroll to position [208, 0]
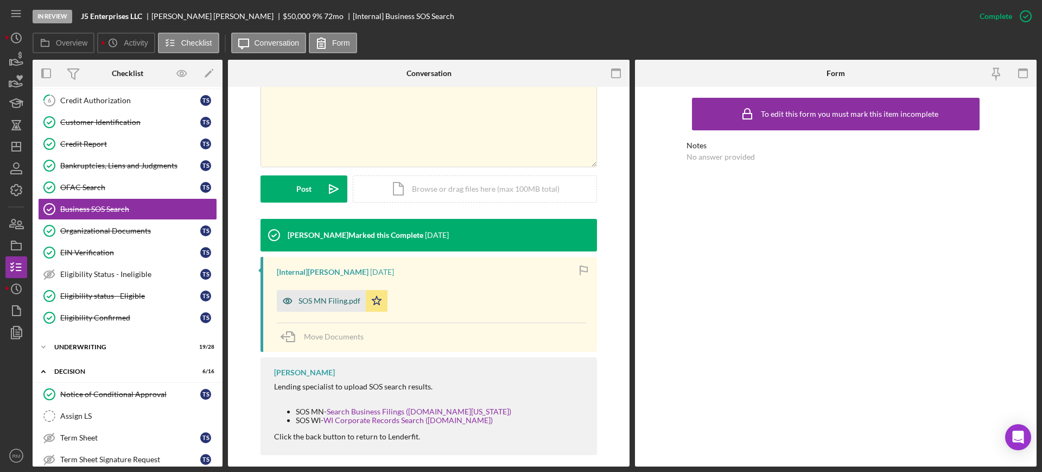
click at [315, 295] on div "SOS MN Filing.pdf" at bounding box center [321, 301] width 89 height 22
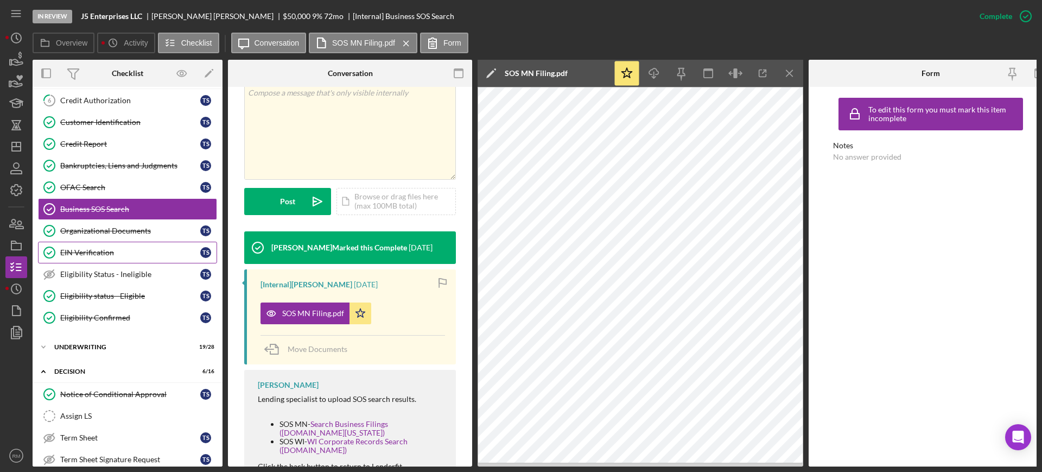
scroll to position [0, 0]
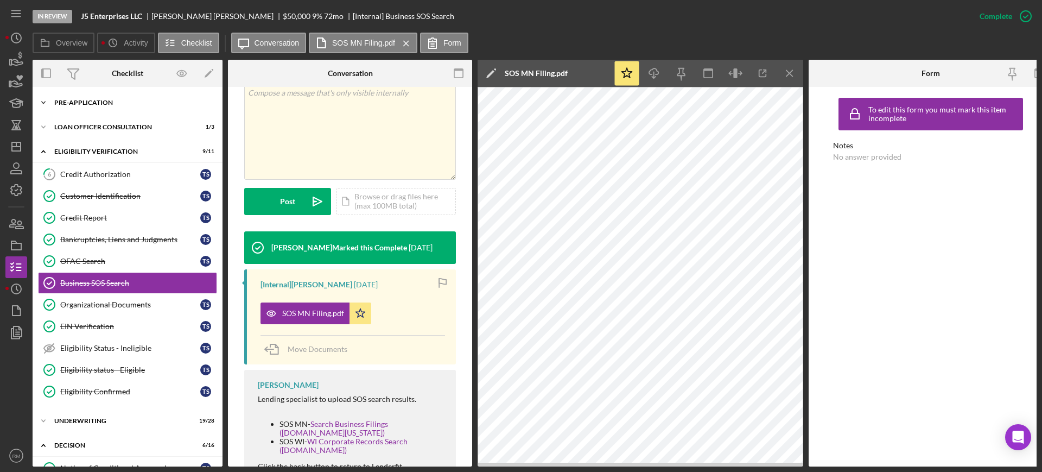
click at [109, 111] on div "Icon/Expander Pre-Application 7 / 9" at bounding box center [128, 103] width 190 height 22
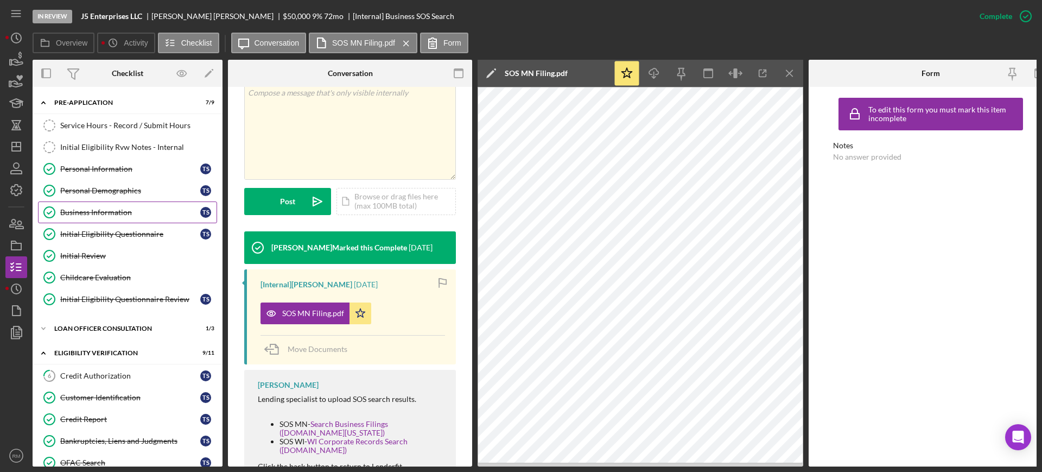
click at [148, 208] on div "Business Information" at bounding box center [130, 212] width 140 height 9
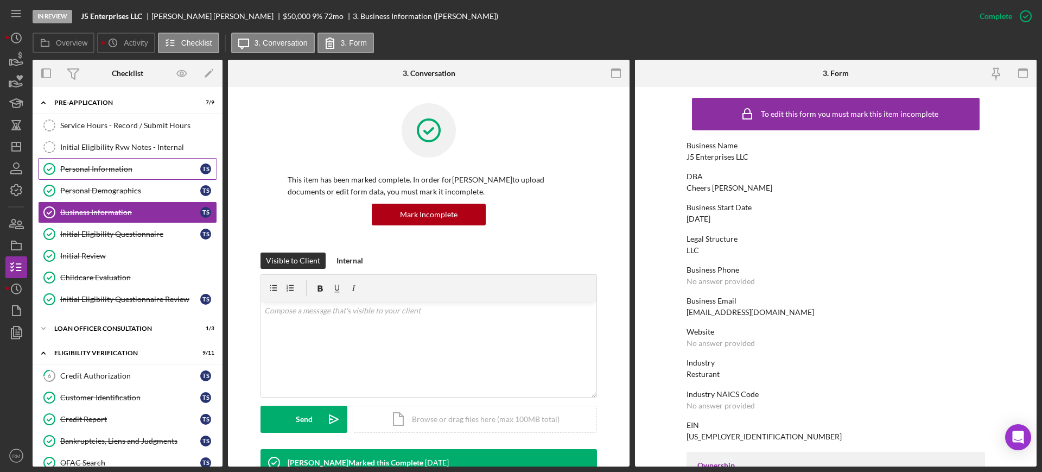
click at [121, 177] on link "Personal Information Personal Information T S" at bounding box center [127, 169] width 179 height 22
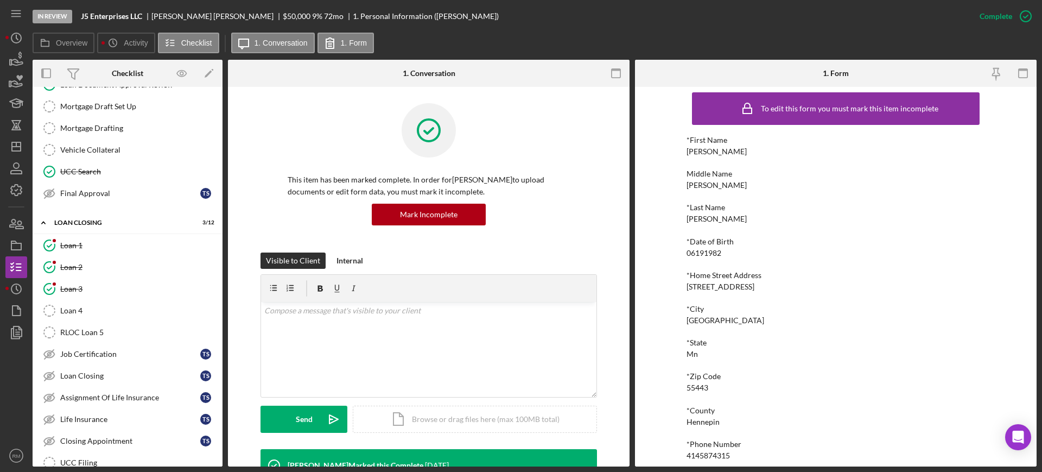
scroll to position [1119, 0]
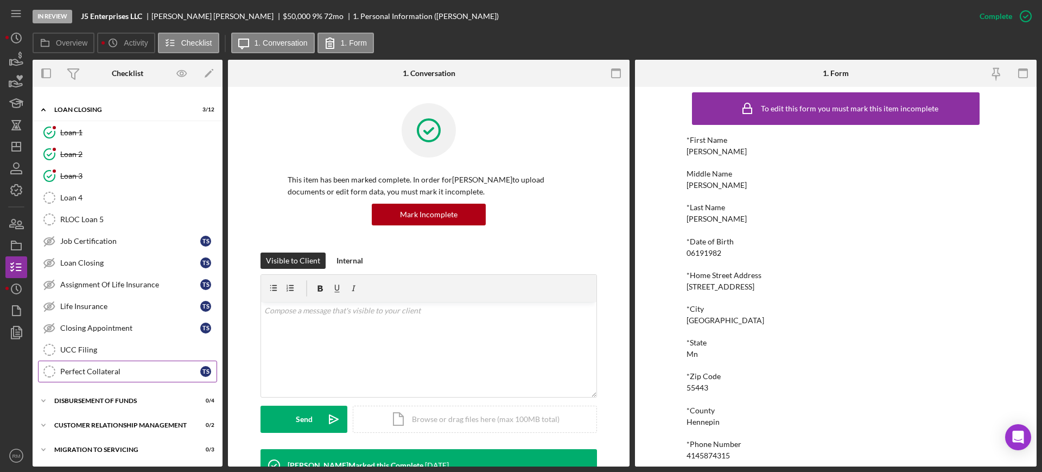
click at [124, 373] on div "Perfect Collateral" at bounding box center [130, 371] width 140 height 9
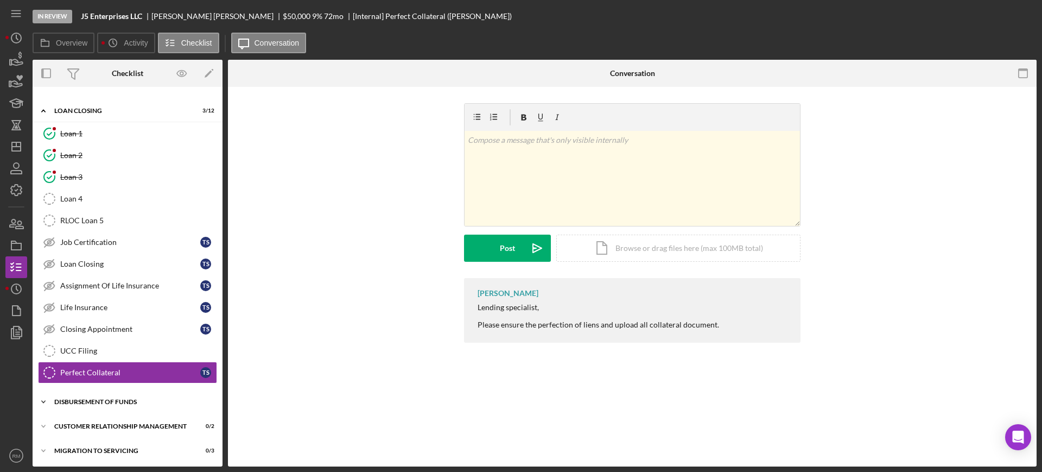
scroll to position [1119, 0]
click at [115, 391] on div "Icon/Expander Disbursement of Funds 0 / 4" at bounding box center [128, 401] width 190 height 22
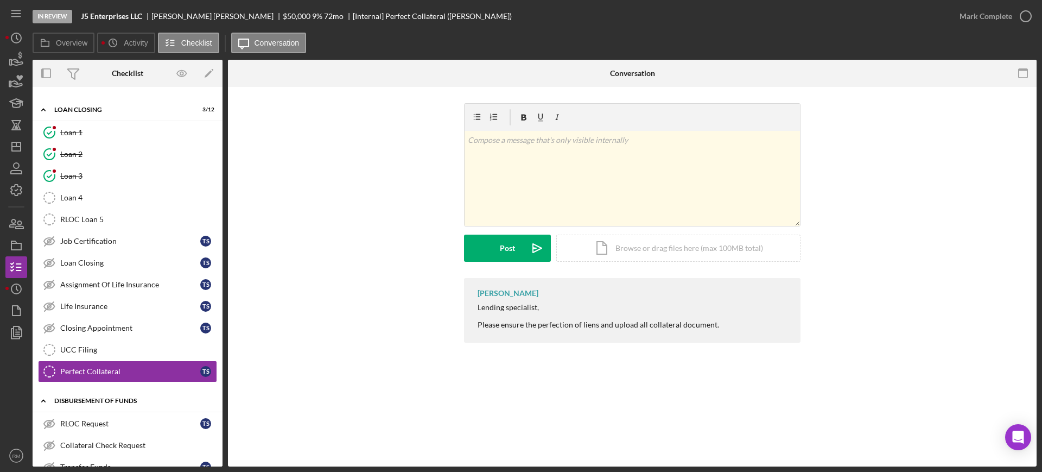
scroll to position [1211, 0]
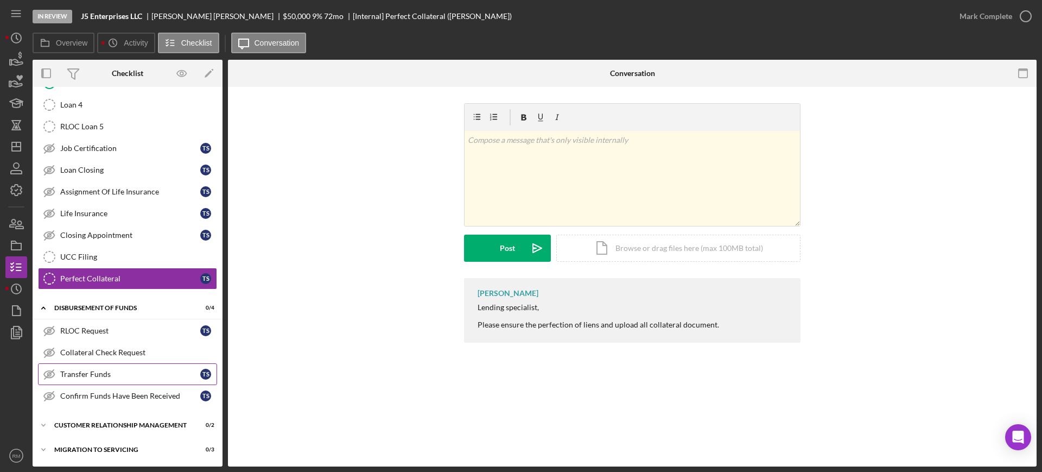
click at [134, 366] on link "Transfer Funds Transfer Funds T S" at bounding box center [127, 374] width 179 height 22
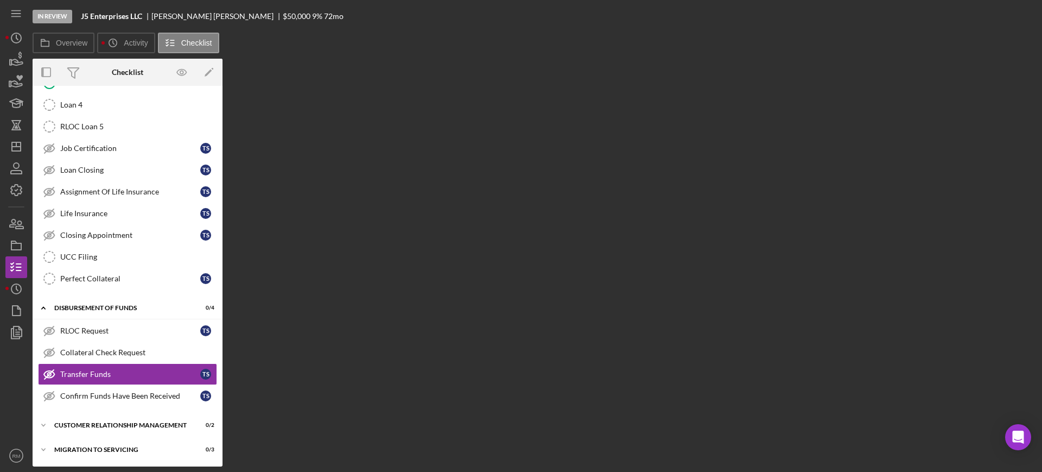
scroll to position [1211, 0]
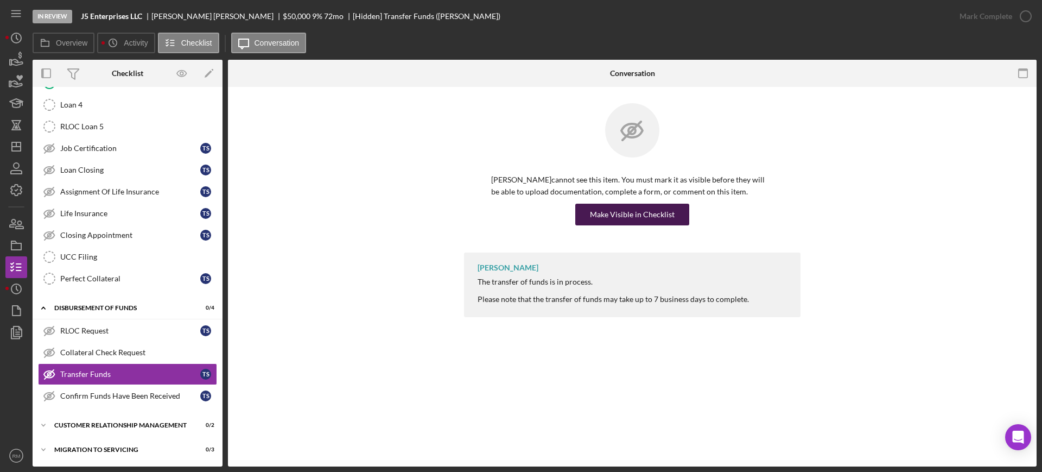
click at [625, 214] on div "Make Visible in Checklist" at bounding box center [632, 215] width 85 height 22
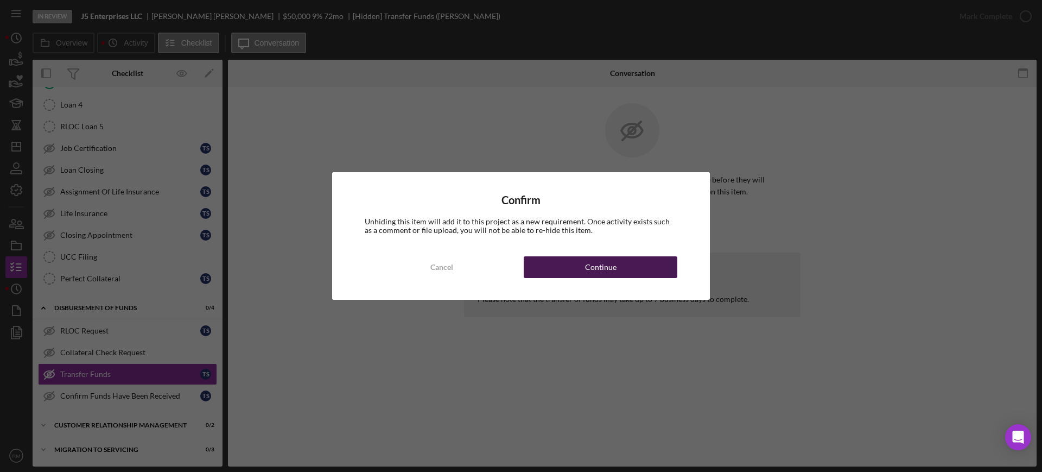
click at [592, 271] on div "Continue" at bounding box center [600, 267] width 31 height 22
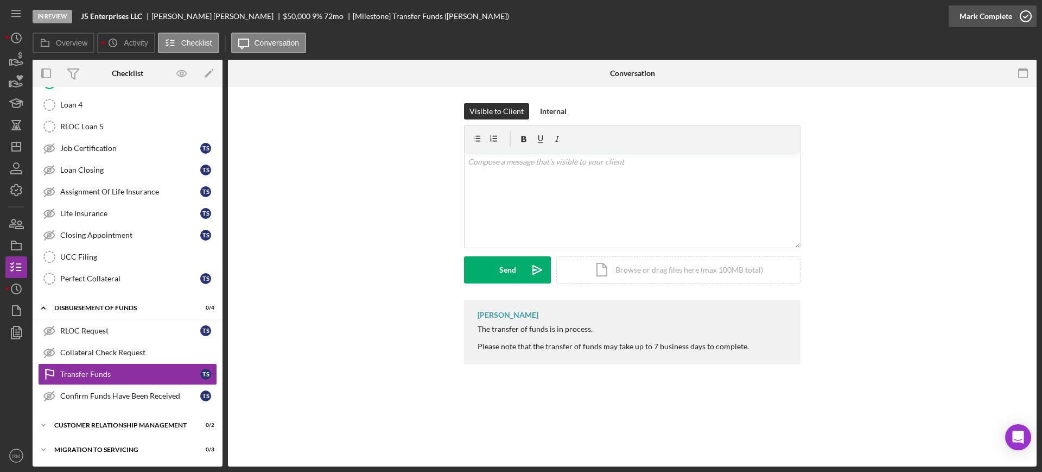
click at [989, 22] on div "Mark Complete" at bounding box center [986, 16] width 53 height 22
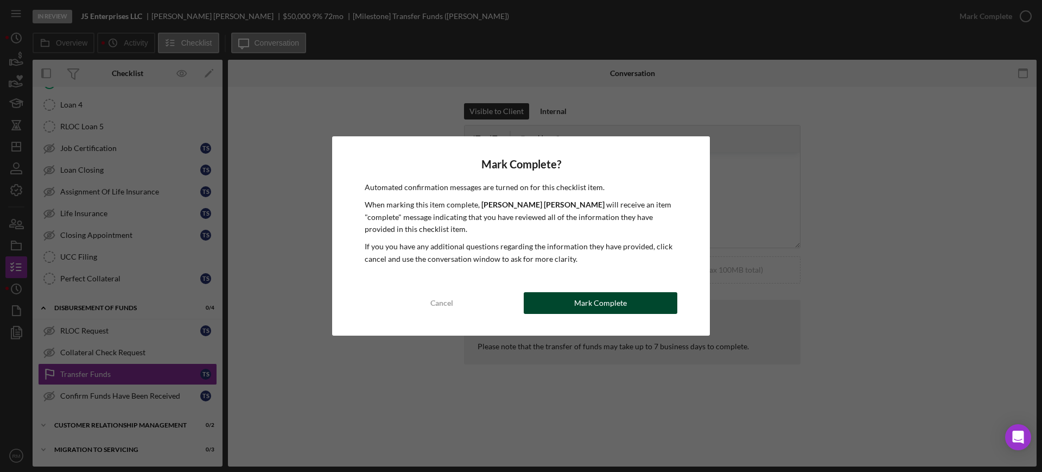
click at [568, 304] on button "Mark Complete" at bounding box center [601, 303] width 154 height 22
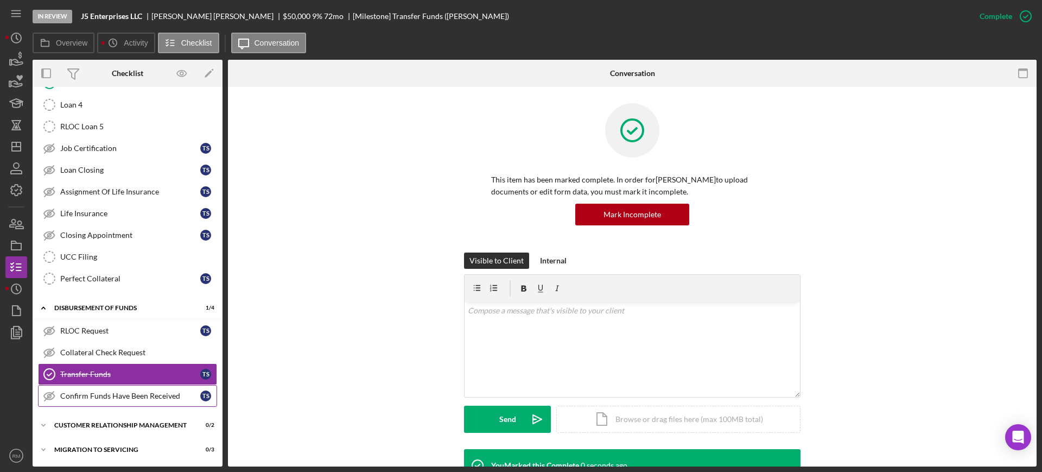
click at [126, 391] on div "Confirm Funds Have Been Received" at bounding box center [130, 395] width 140 height 9
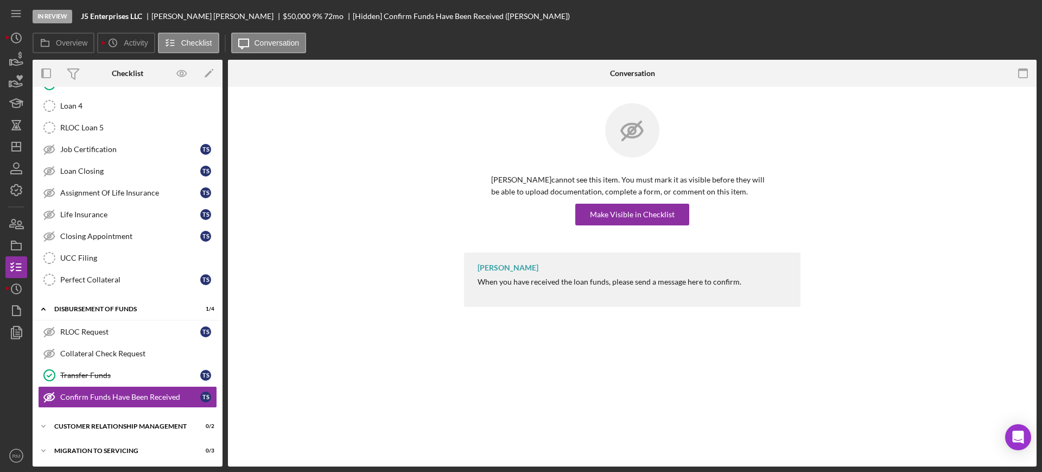
scroll to position [1211, 0]
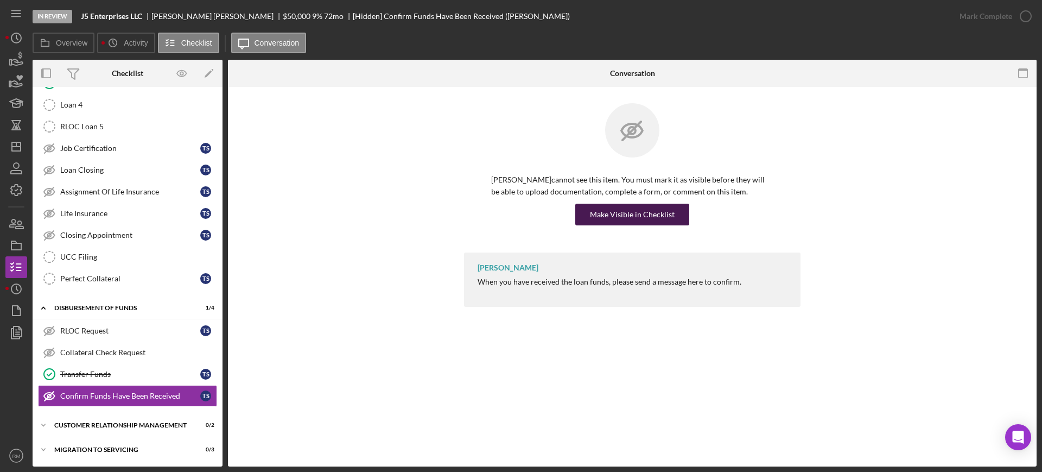
click at [647, 213] on div "Make Visible in Checklist" at bounding box center [632, 215] width 85 height 22
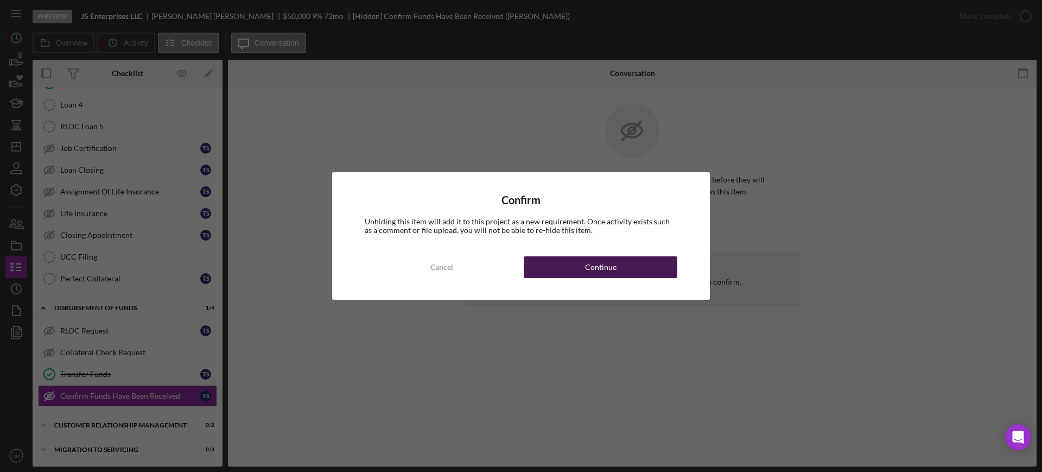
click at [570, 270] on button "Continue" at bounding box center [601, 267] width 154 height 22
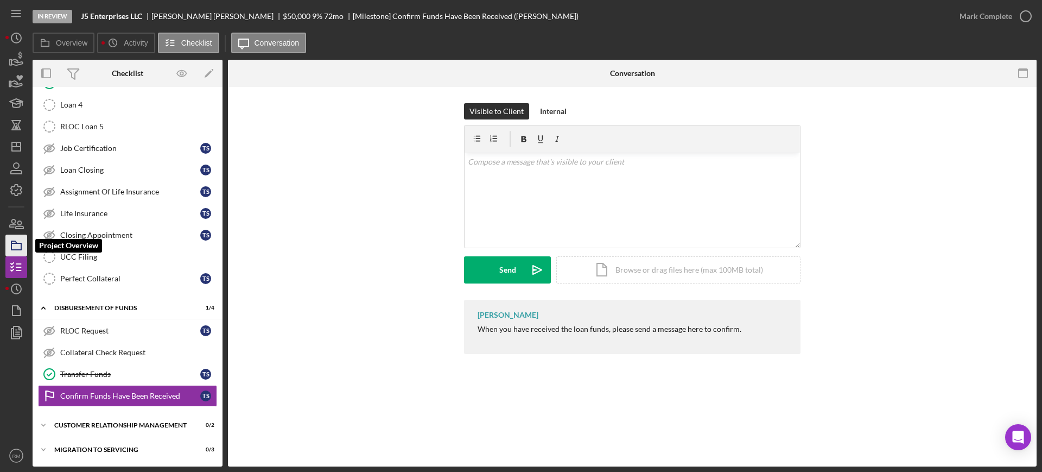
click at [16, 249] on icon "button" at bounding box center [16, 245] width 27 height 27
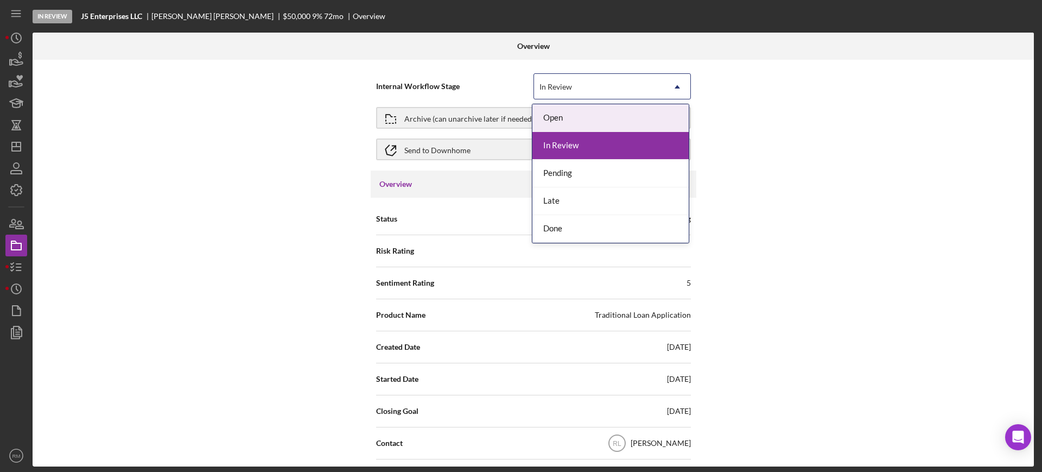
click at [558, 76] on div "In Review" at bounding box center [599, 86] width 130 height 25
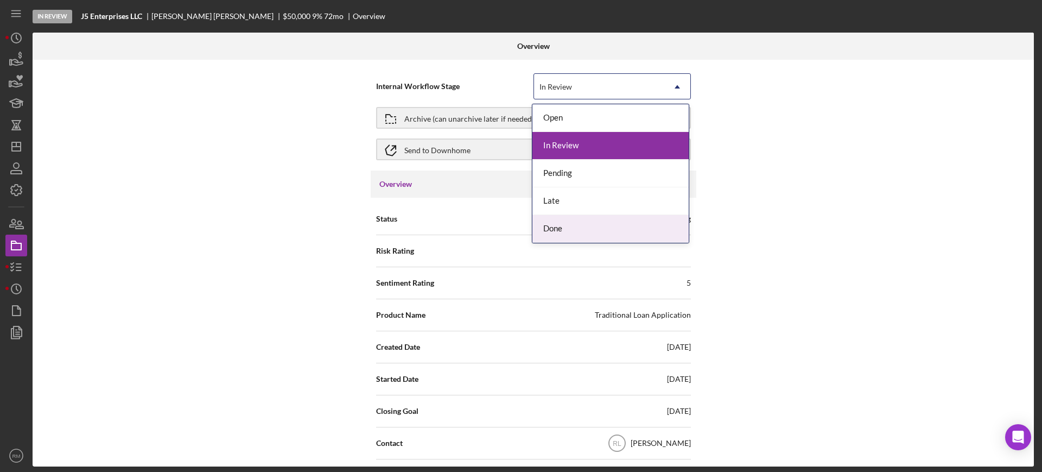
click at [559, 215] on div "Done" at bounding box center [610, 229] width 156 height 28
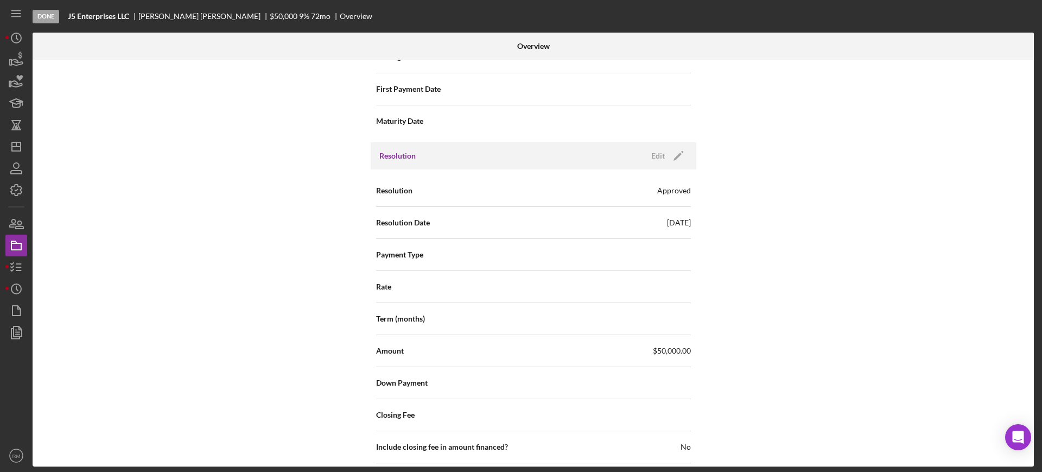
scroll to position [1303, 0]
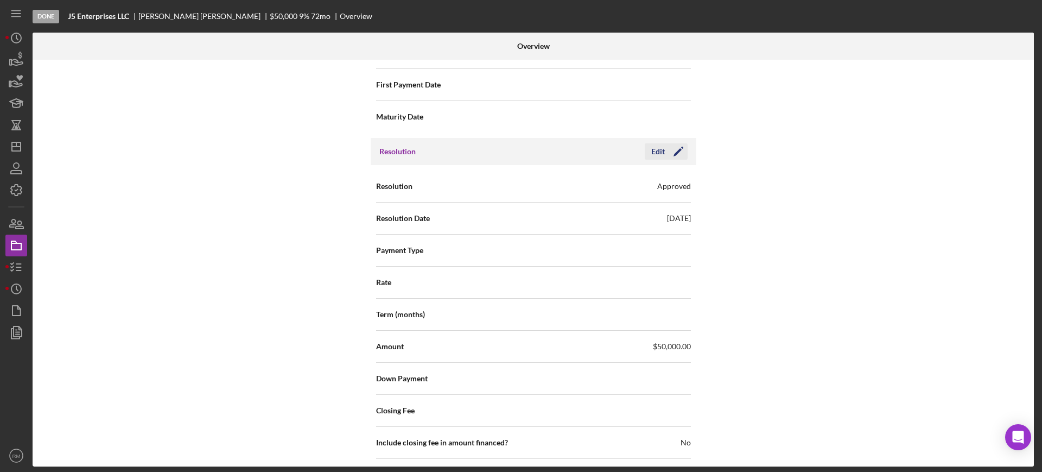
click at [661, 157] on div "Edit" at bounding box center [658, 151] width 14 height 16
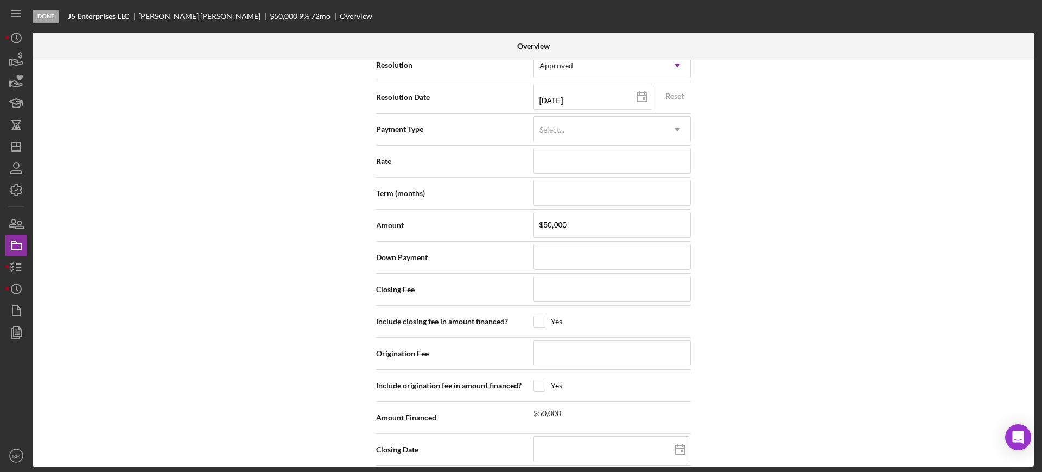
scroll to position [1436, 0]
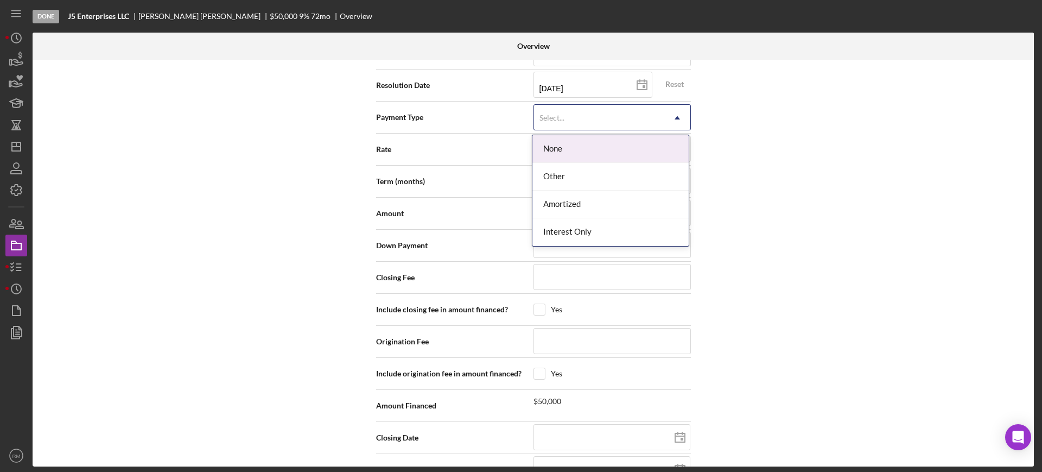
click at [586, 119] on div "Select..." at bounding box center [599, 117] width 130 height 25
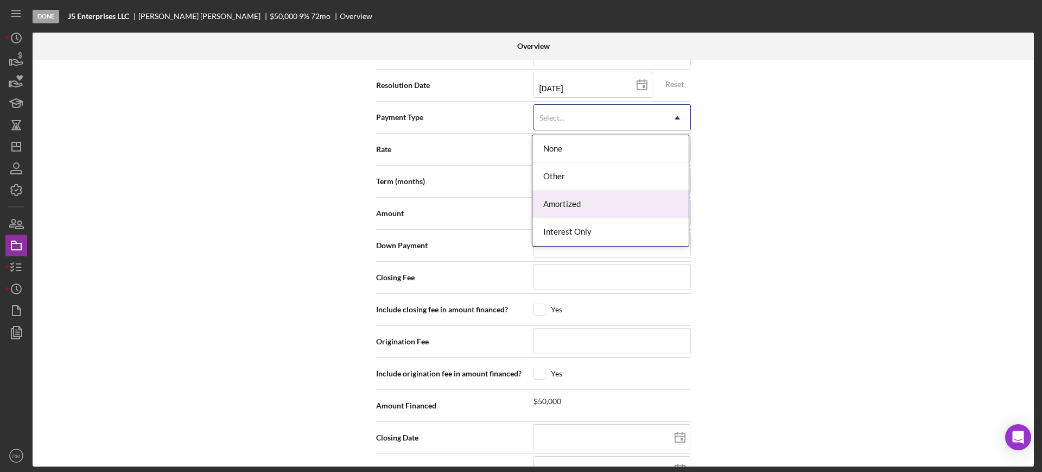
click at [560, 208] on div "Amortized" at bounding box center [610, 205] width 156 height 28
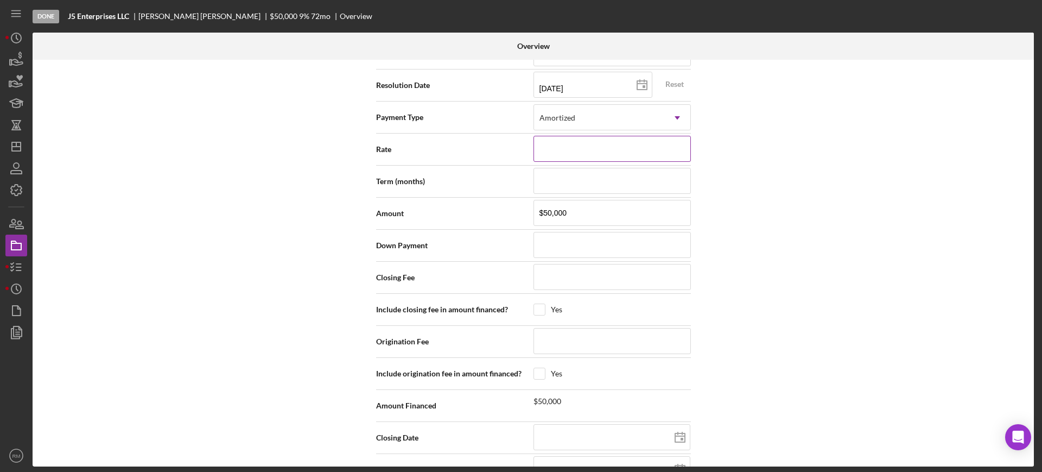
click at [572, 160] on input at bounding box center [612, 149] width 157 height 26
type input "8%"
type input "8.%"
type input "8.0%"
type input "8.00%"
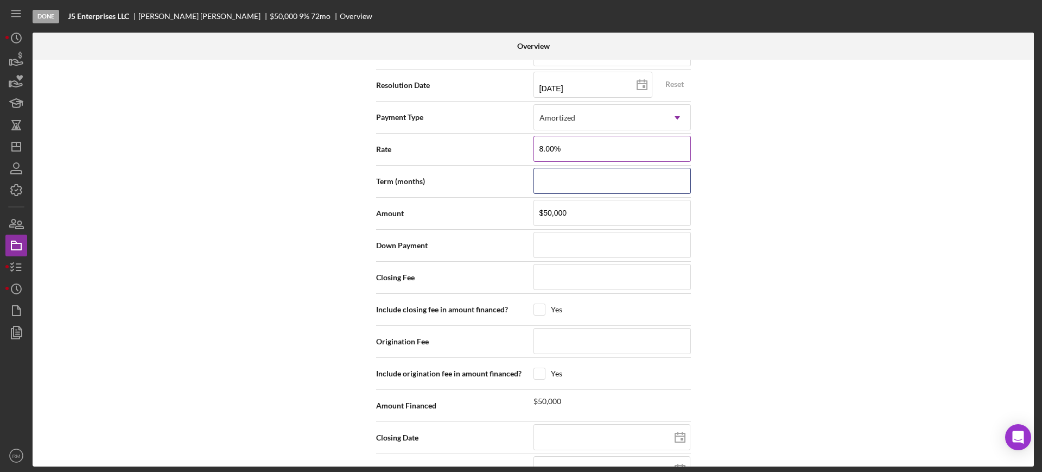
type input "8.000%"
type input "6"
type input "60"
type input "$5"
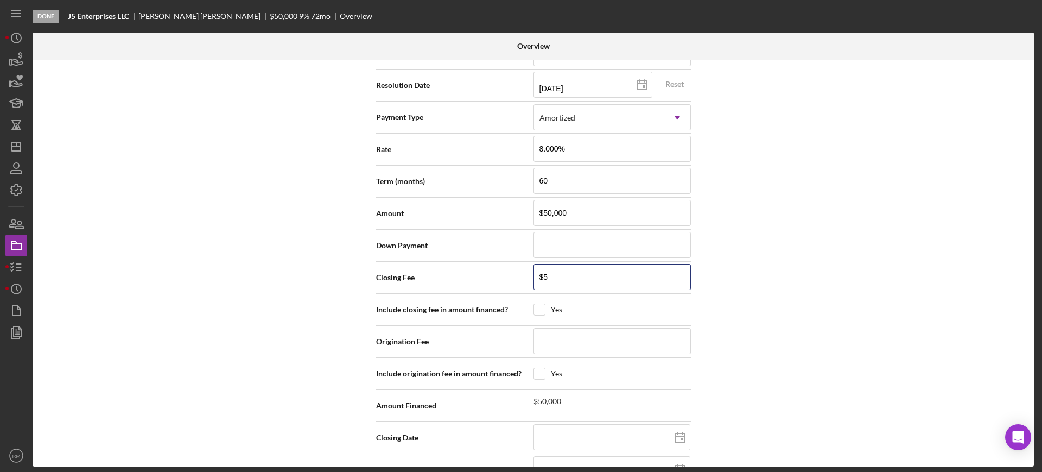
type input "$53"
type input "$536"
type input "$5"
type input "$53"
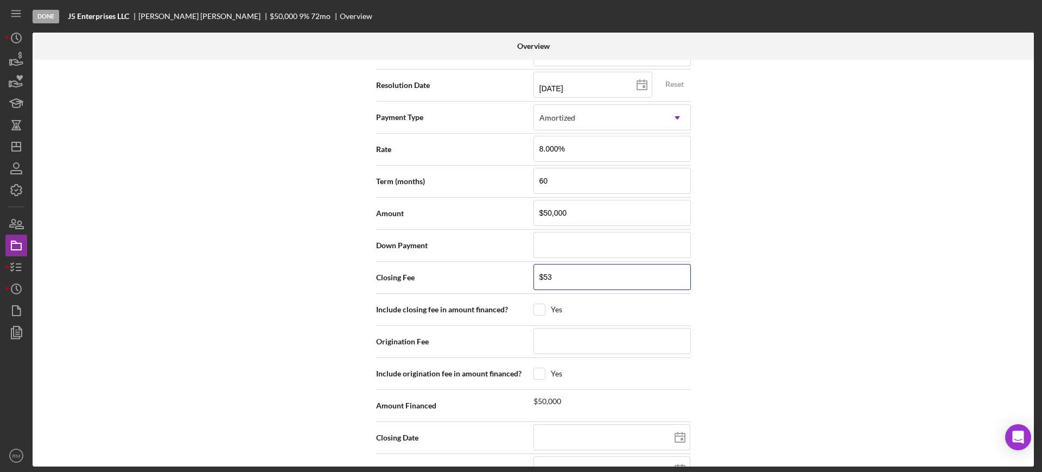
type input "$535"
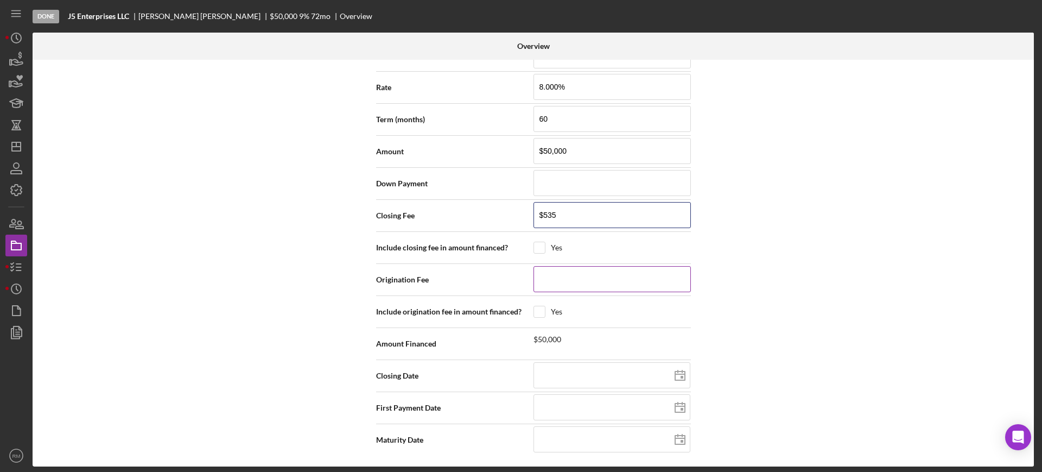
type input "$535"
click at [587, 273] on input at bounding box center [612, 279] width 157 height 26
type input "$1"
type input "$11"
type input "$112"
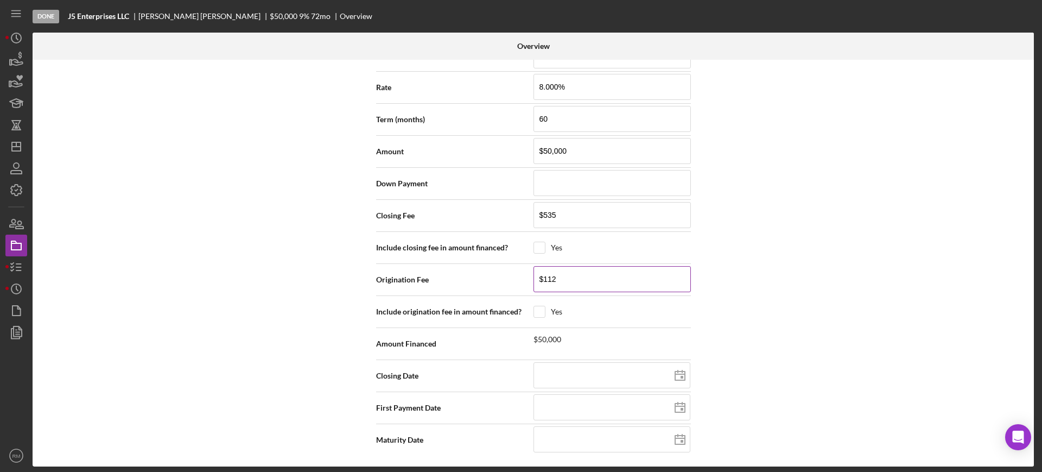
type input "$1,125"
click at [599, 378] on input at bounding box center [612, 375] width 157 height 26
type input "0m/dd/yyyy"
type input "09/dd/yyyy"
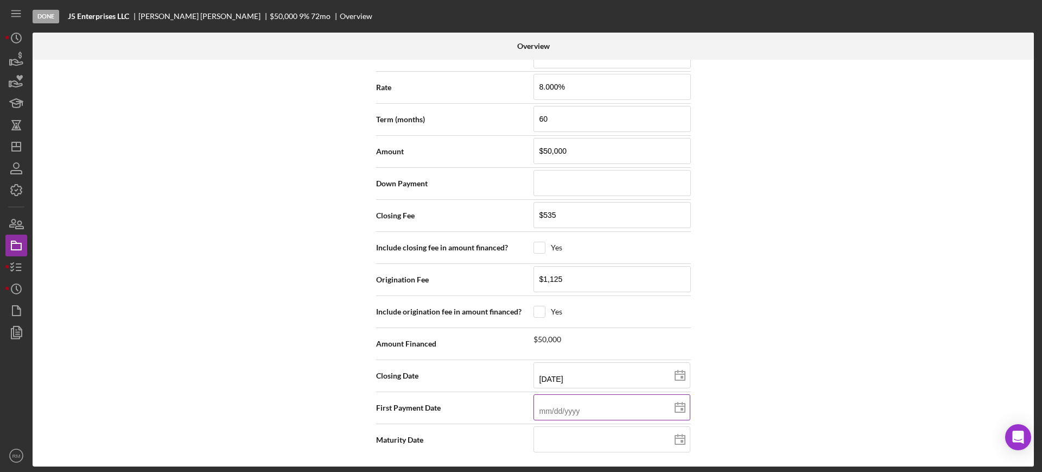
click at [566, 419] on input at bounding box center [612, 407] width 157 height 26
click at [555, 443] on input at bounding box center [612, 439] width 157 height 26
click at [838, 297] on div "Internal Workflow Stage Done Icon/Dropdown Arrow Archive (can unarchive later i…" at bounding box center [533, 263] width 1001 height 407
click at [596, 440] on input "[DATE]" at bounding box center [612, 439] width 157 height 26
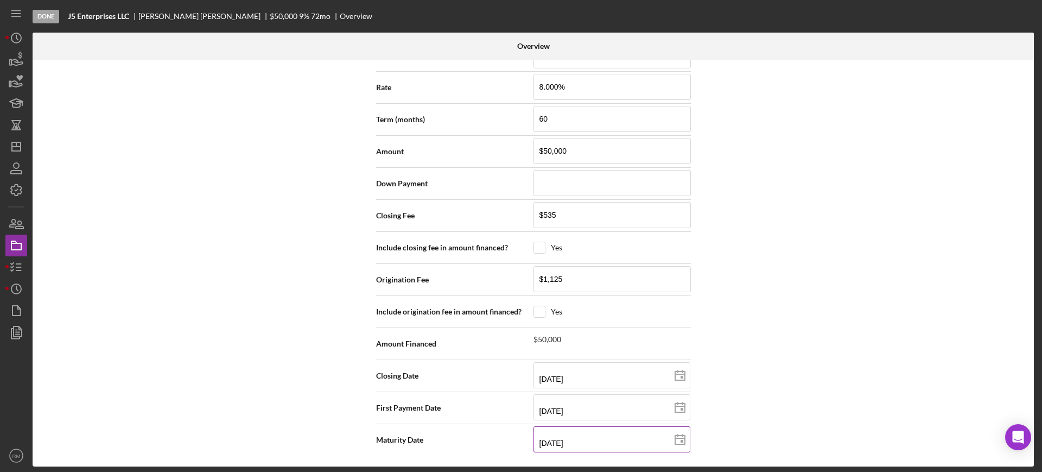
click at [596, 440] on input "[DATE]" at bounding box center [612, 439] width 157 height 26
click at [696, 420] on div "Internal Workflow Stage Done Icon/Dropdown Arrow Archive (can unarchive later i…" at bounding box center [533, 263] width 1001 height 407
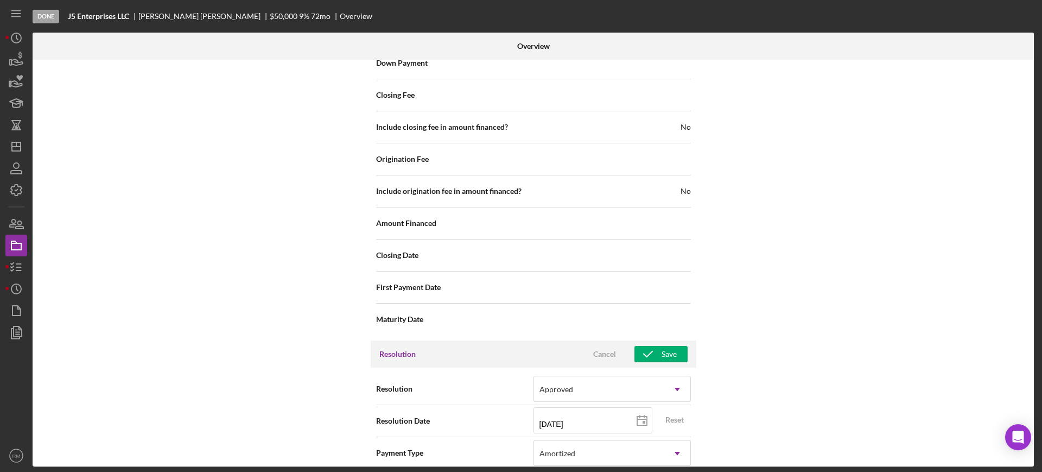
scroll to position [1145, 0]
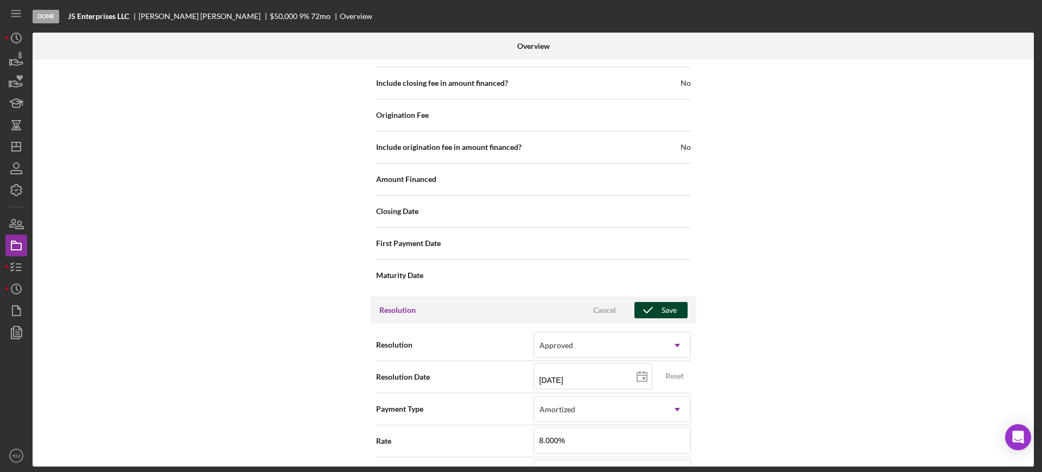
click at [670, 317] on div "Save" at bounding box center [669, 310] width 15 height 16
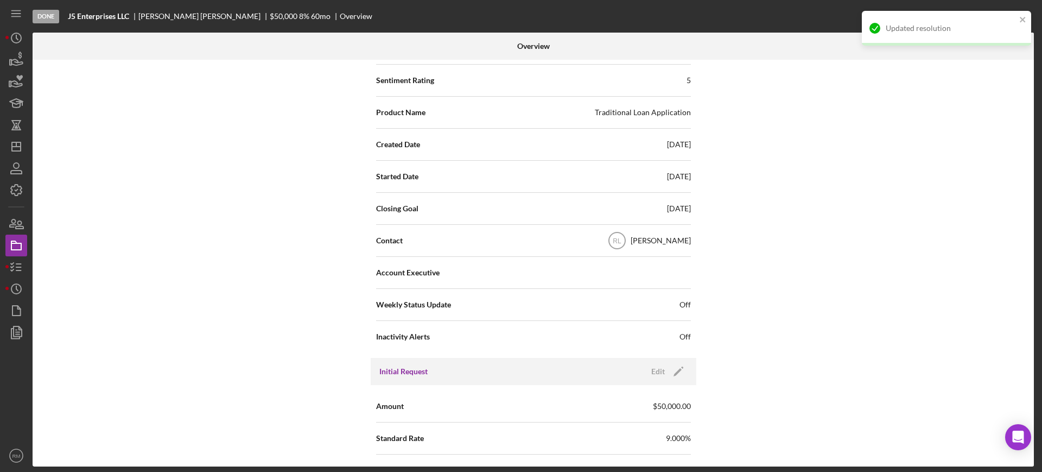
scroll to position [0, 0]
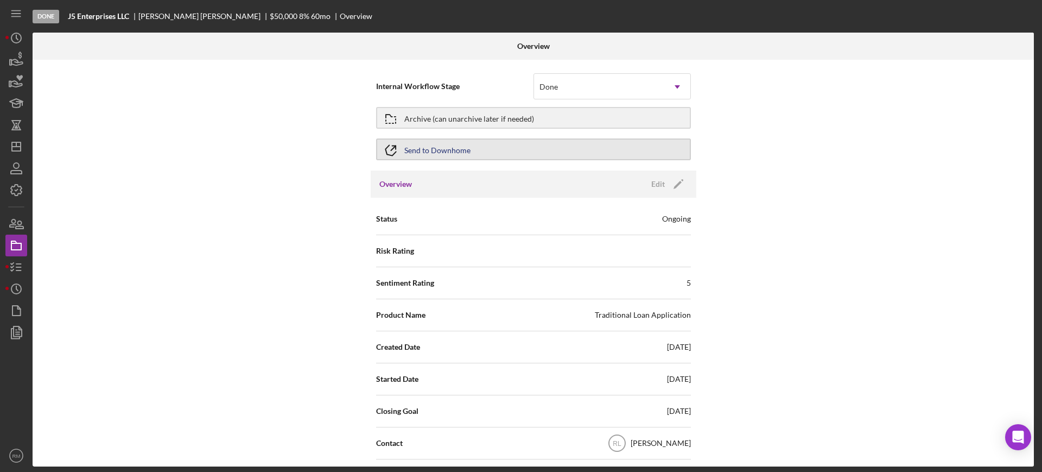
click at [450, 158] on button "Send to Downhome" at bounding box center [533, 149] width 315 height 22
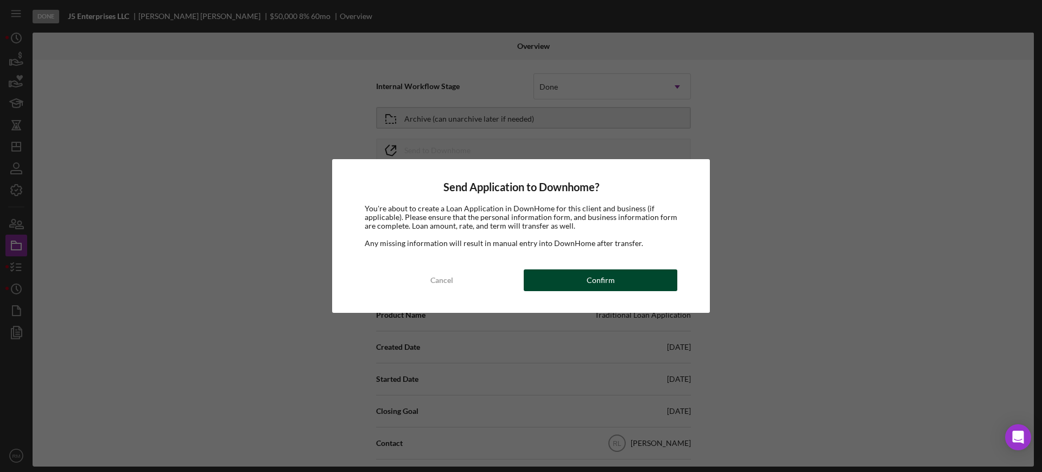
click at [539, 275] on button "Confirm" at bounding box center [601, 280] width 154 height 22
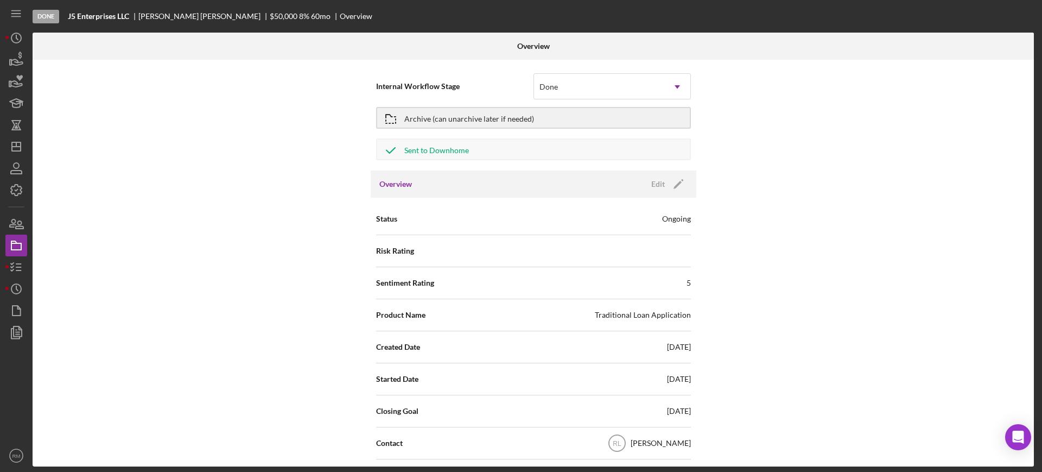
click at [253, 316] on div "Internal Workflow Stage Done Icon/Dropdown Arrow Archive (can unarchive later i…" at bounding box center [533, 263] width 1001 height 407
click at [17, 281] on icon "Icon/History" at bounding box center [16, 288] width 27 height 27
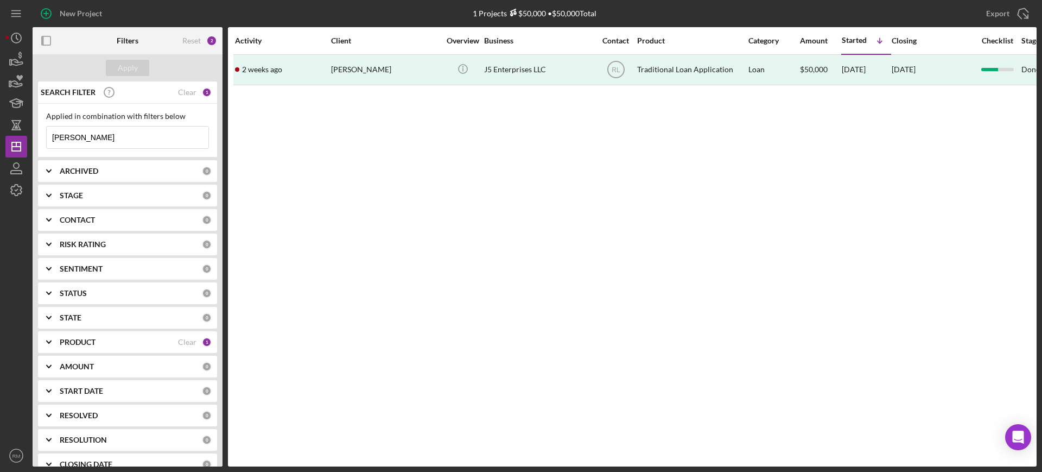
click at [123, 136] on input "[PERSON_NAME]" at bounding box center [128, 137] width 162 height 22
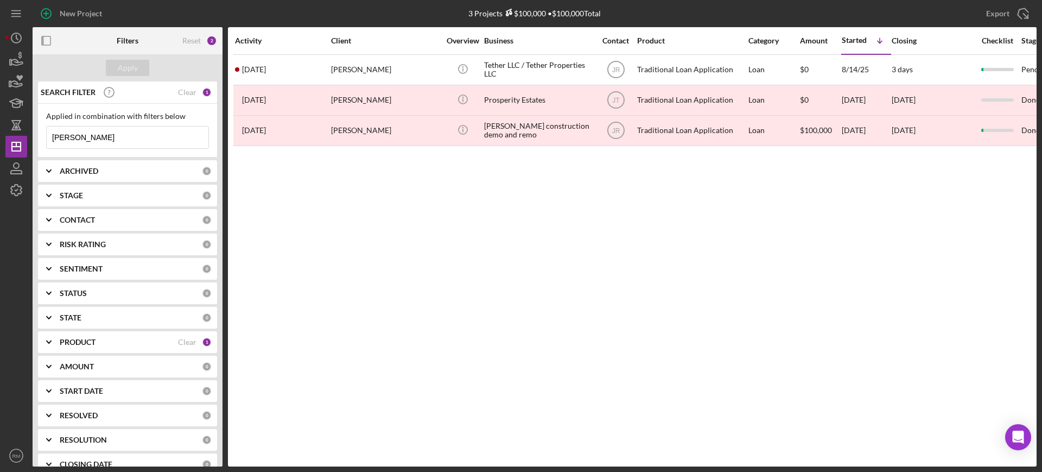
click at [133, 139] on input "[PERSON_NAME]" at bounding box center [128, 137] width 162 height 22
type input "h"
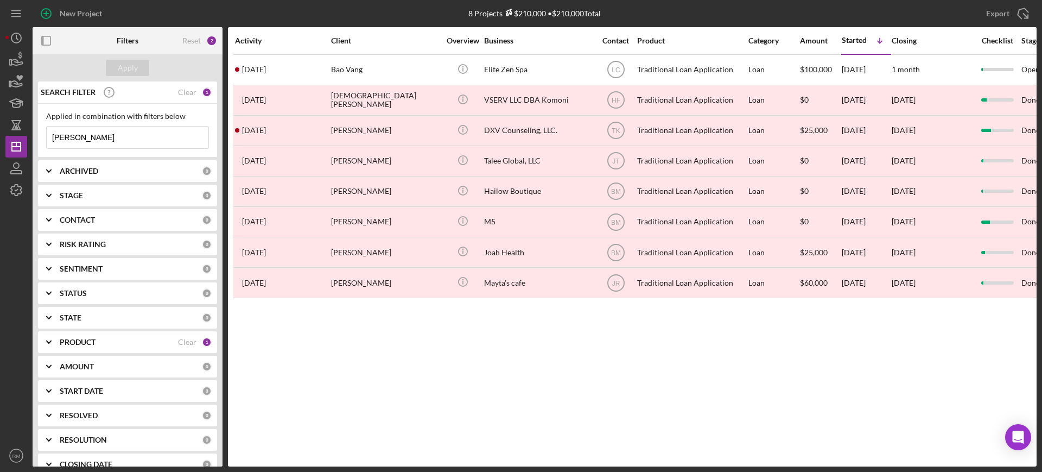
click at [135, 135] on input "vang" at bounding box center [128, 137] width 162 height 22
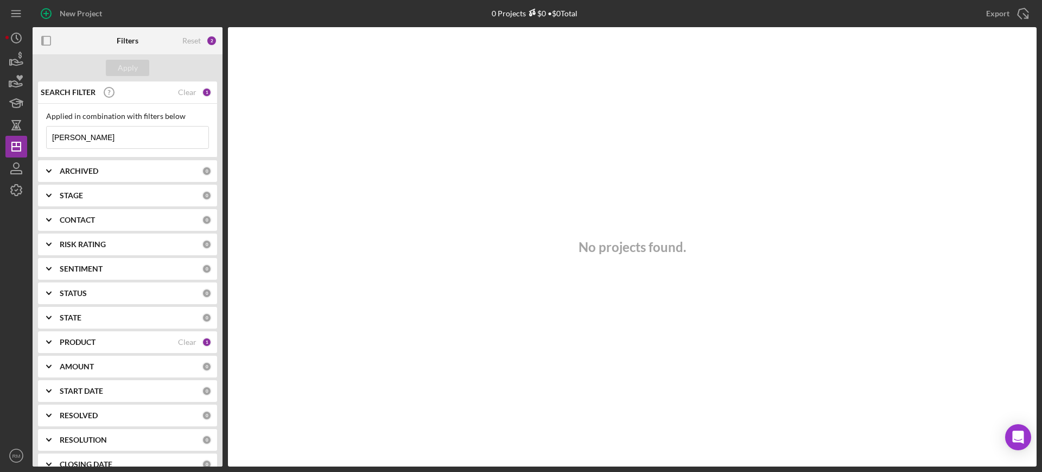
click at [93, 134] on input "berkness" at bounding box center [128, 137] width 162 height 22
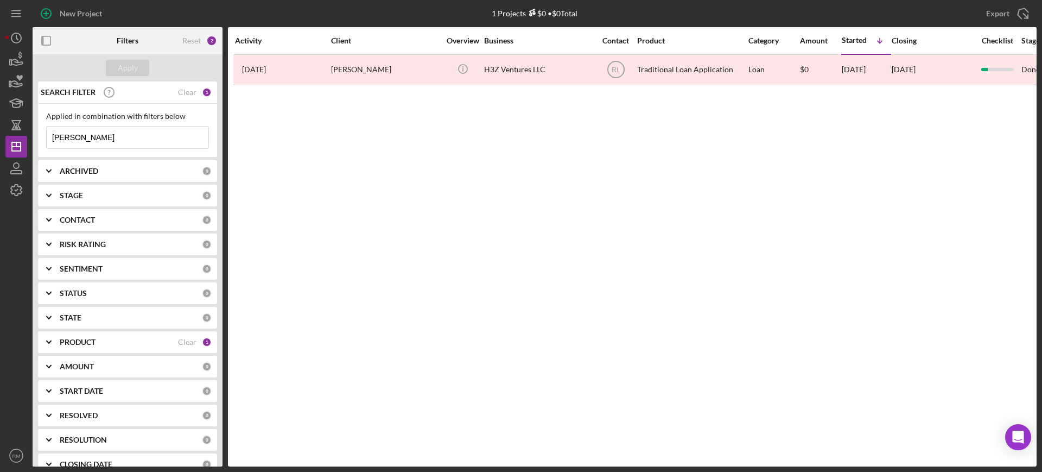
click at [93, 134] on input "hartz" at bounding box center [128, 137] width 162 height 22
click at [86, 135] on input "shermanr" at bounding box center [128, 137] width 162 height 22
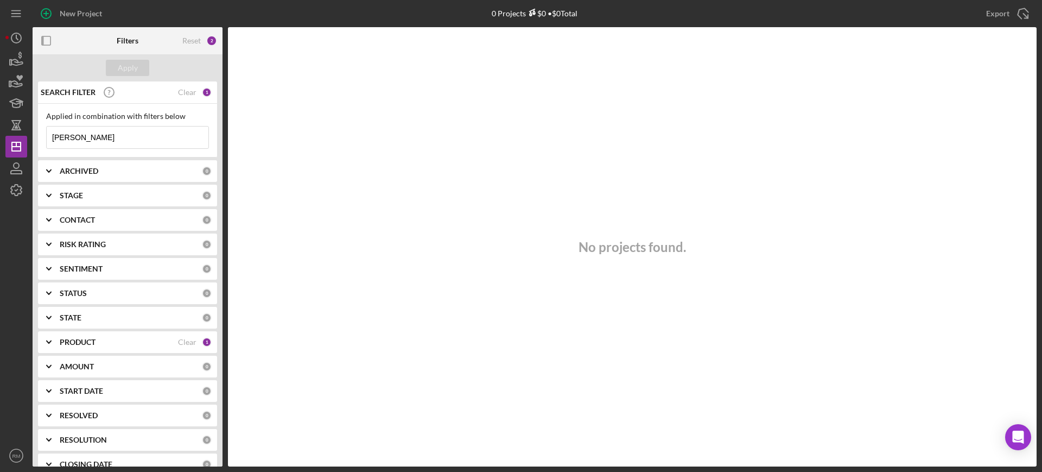
type input "jeanette"
click at [86, 135] on input "jeanette" at bounding box center [128, 137] width 162 height 22
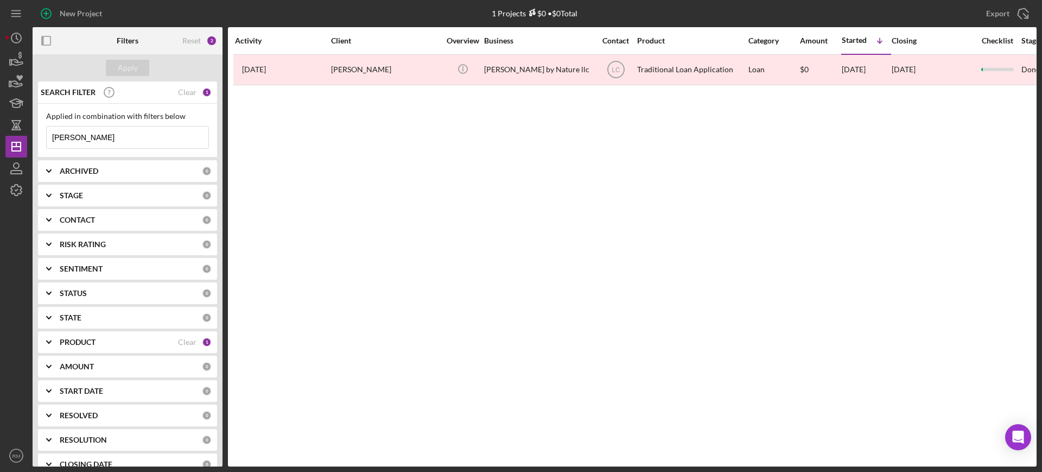
click at [86, 135] on input "sanders" at bounding box center [128, 137] width 162 height 22
type input "koza"
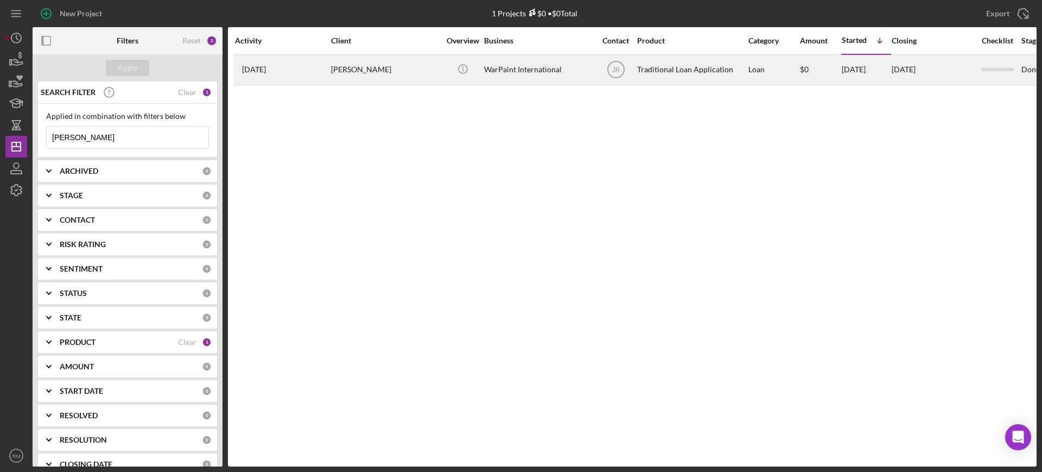
click at [344, 55] on div "Samuel Koza" at bounding box center [385, 69] width 109 height 29
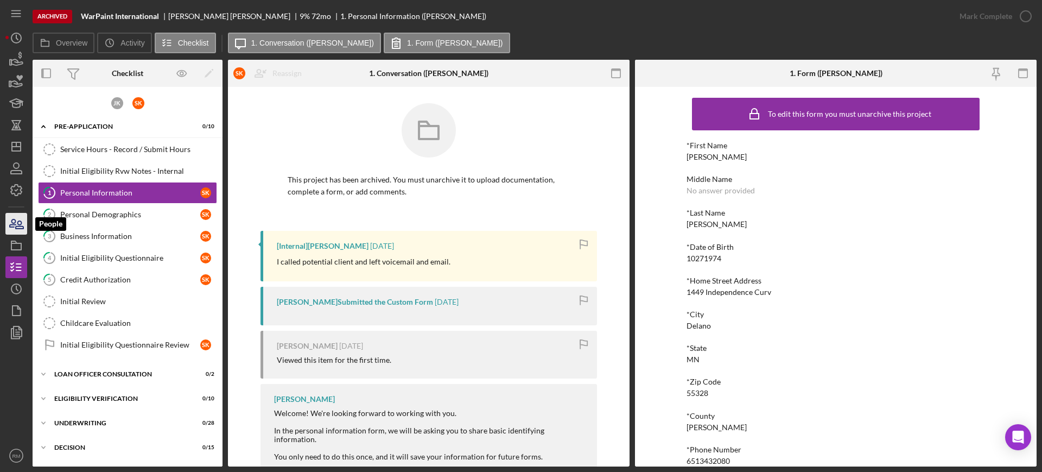
click at [12, 222] on icon "button" at bounding box center [13, 223] width 6 height 8
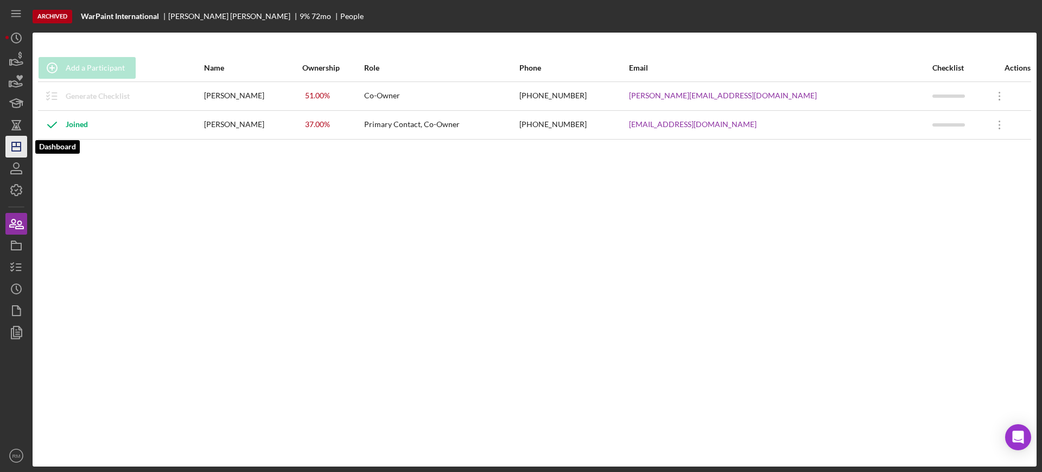
click at [24, 136] on icon "Icon/Dashboard" at bounding box center [16, 146] width 27 height 27
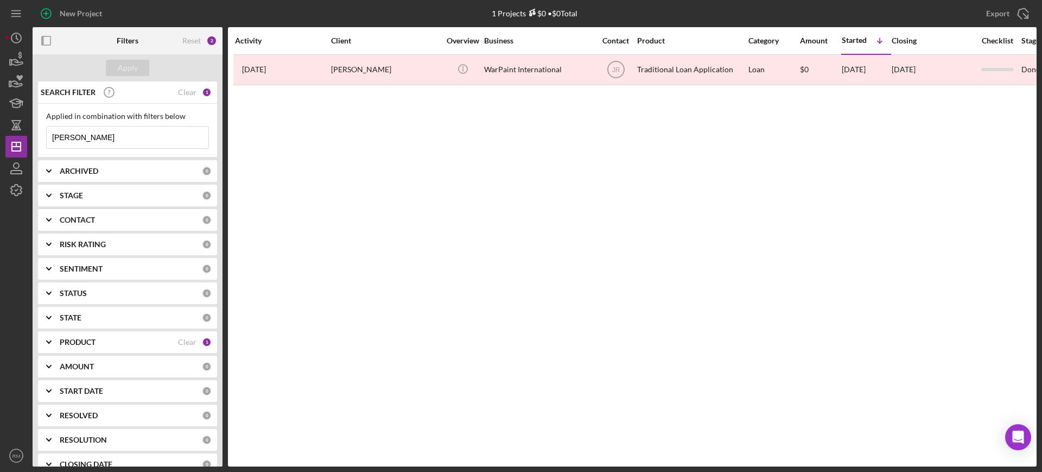
click at [77, 136] on input "koza" at bounding box center [128, 137] width 162 height 22
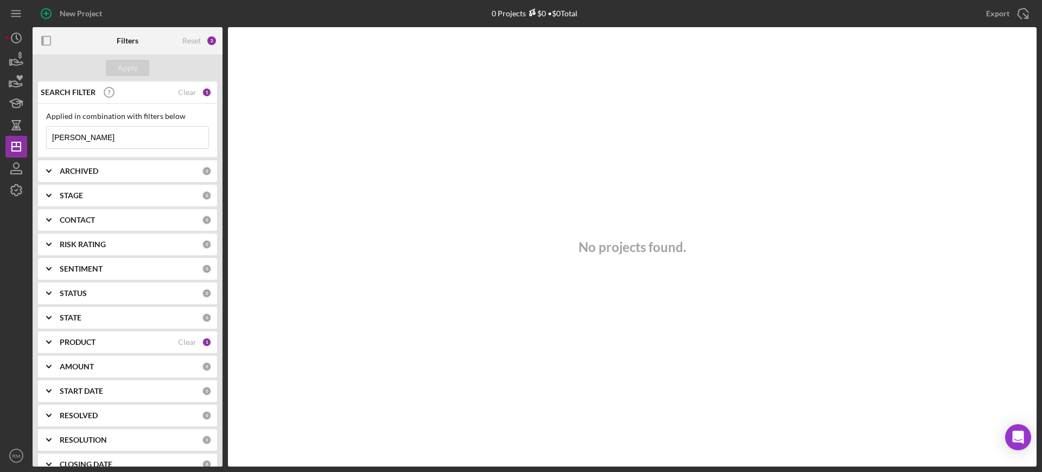
click at [65, 145] on input "tidmore" at bounding box center [128, 137] width 162 height 22
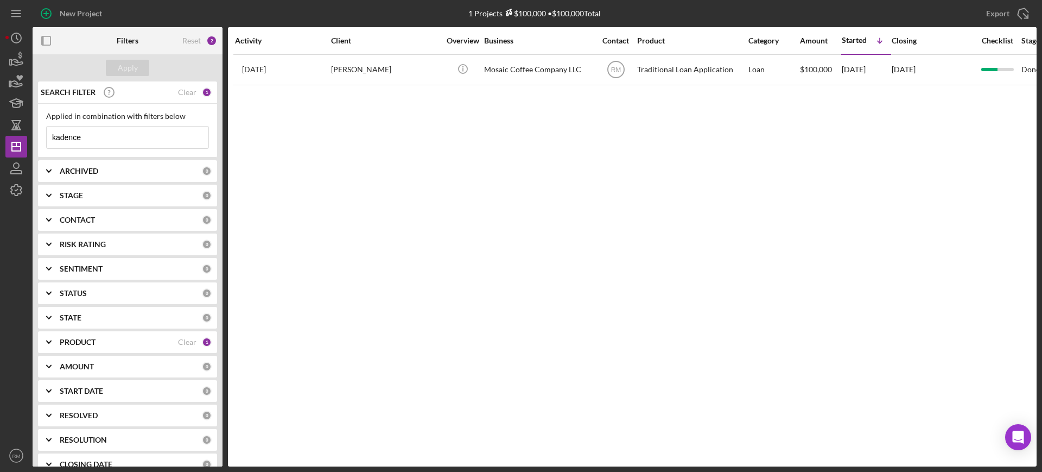
click at [65, 145] on input "kadence" at bounding box center [128, 137] width 162 height 22
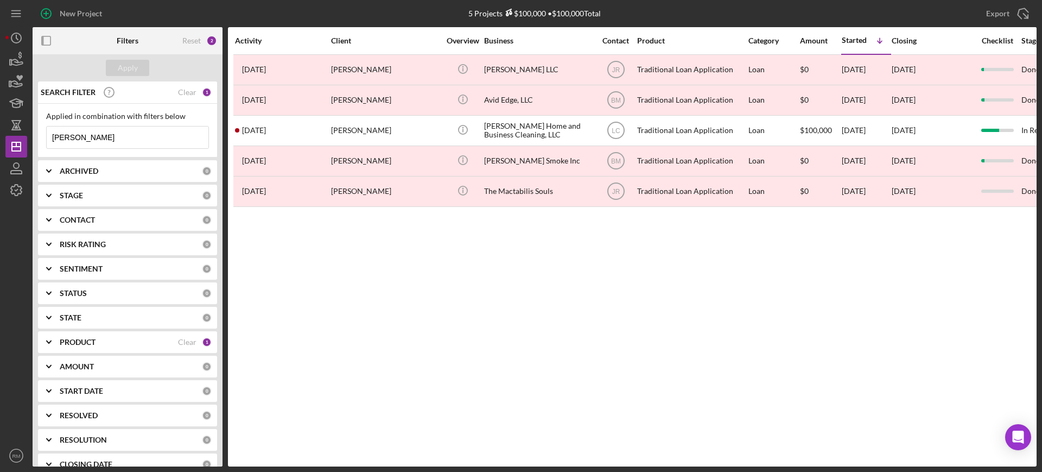
click at [65, 145] on input "julie" at bounding box center [128, 137] width 162 height 22
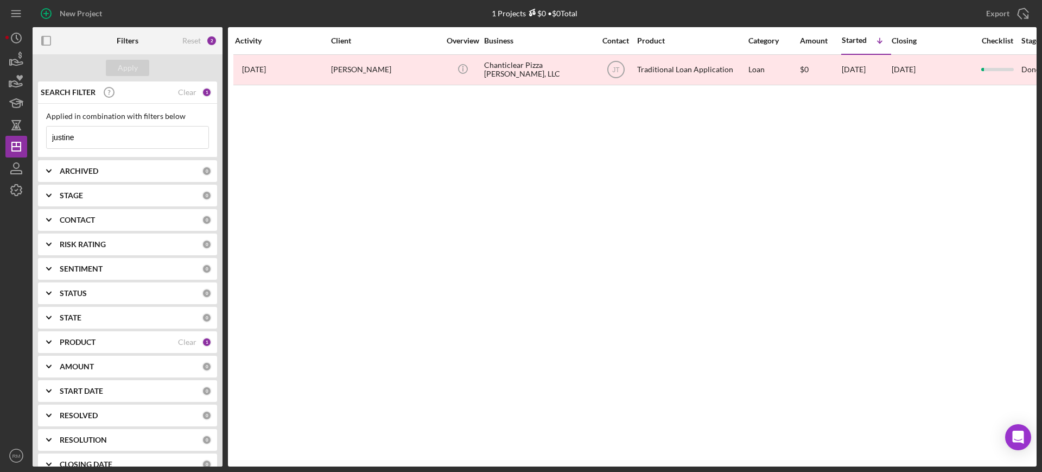
click at [88, 139] on input "justine" at bounding box center [128, 137] width 162 height 22
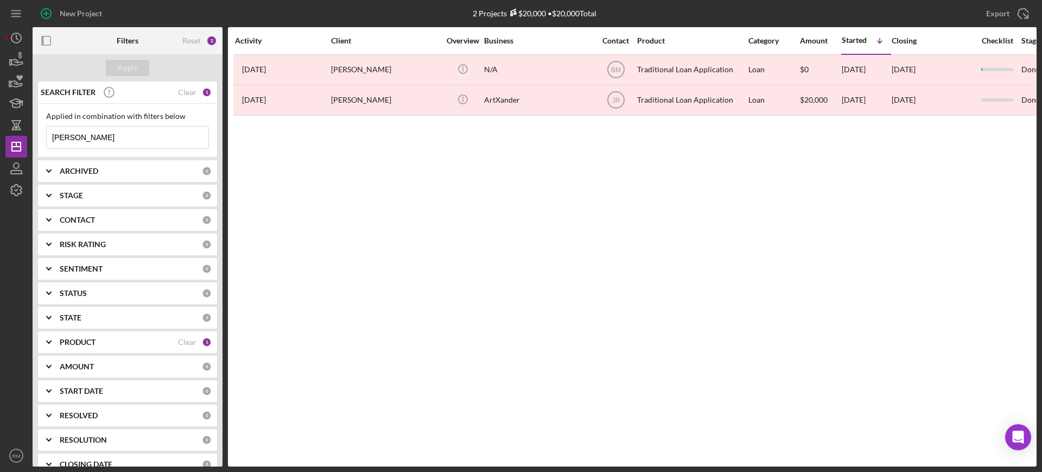
click at [88, 139] on input "karen lurie" at bounding box center [128, 137] width 162 height 22
click at [88, 139] on input "karen w" at bounding box center [128, 137] width 162 height 22
click at [88, 139] on input "karen" at bounding box center [128, 137] width 162 height 22
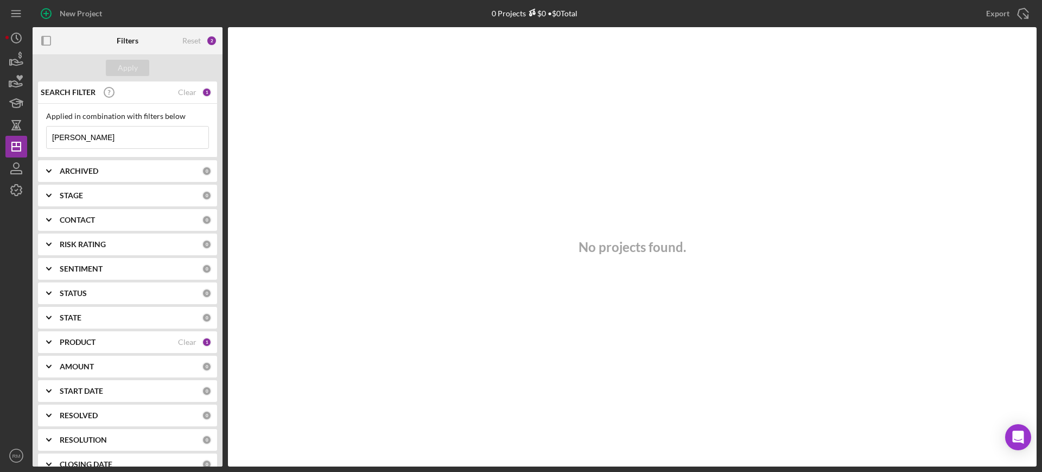
click at [88, 139] on input "weidner" at bounding box center [128, 137] width 162 height 22
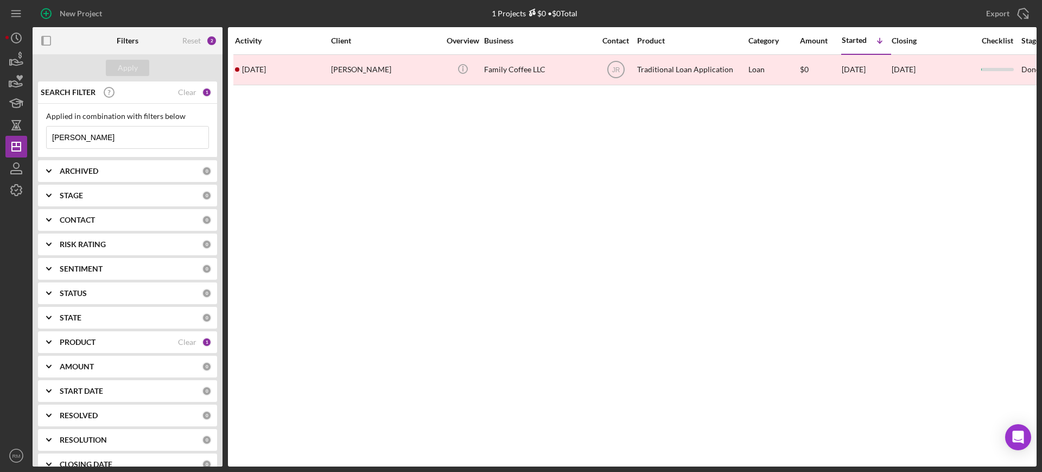
click at [88, 139] on input "keila" at bounding box center [128, 137] width 162 height 22
click at [88, 139] on input "kerista" at bounding box center [128, 137] width 162 height 22
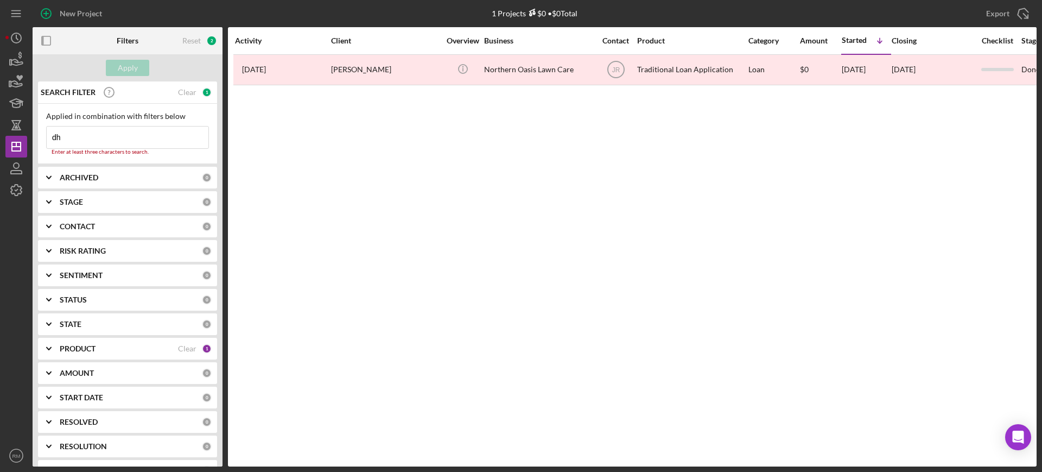
type input "d"
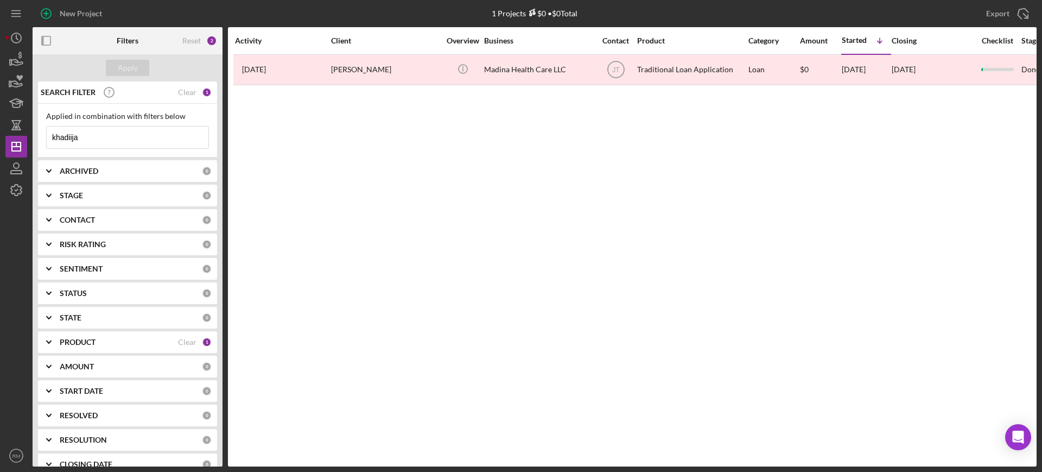
type input "khadiija"
